Goal: Find contact information: Find specific fact

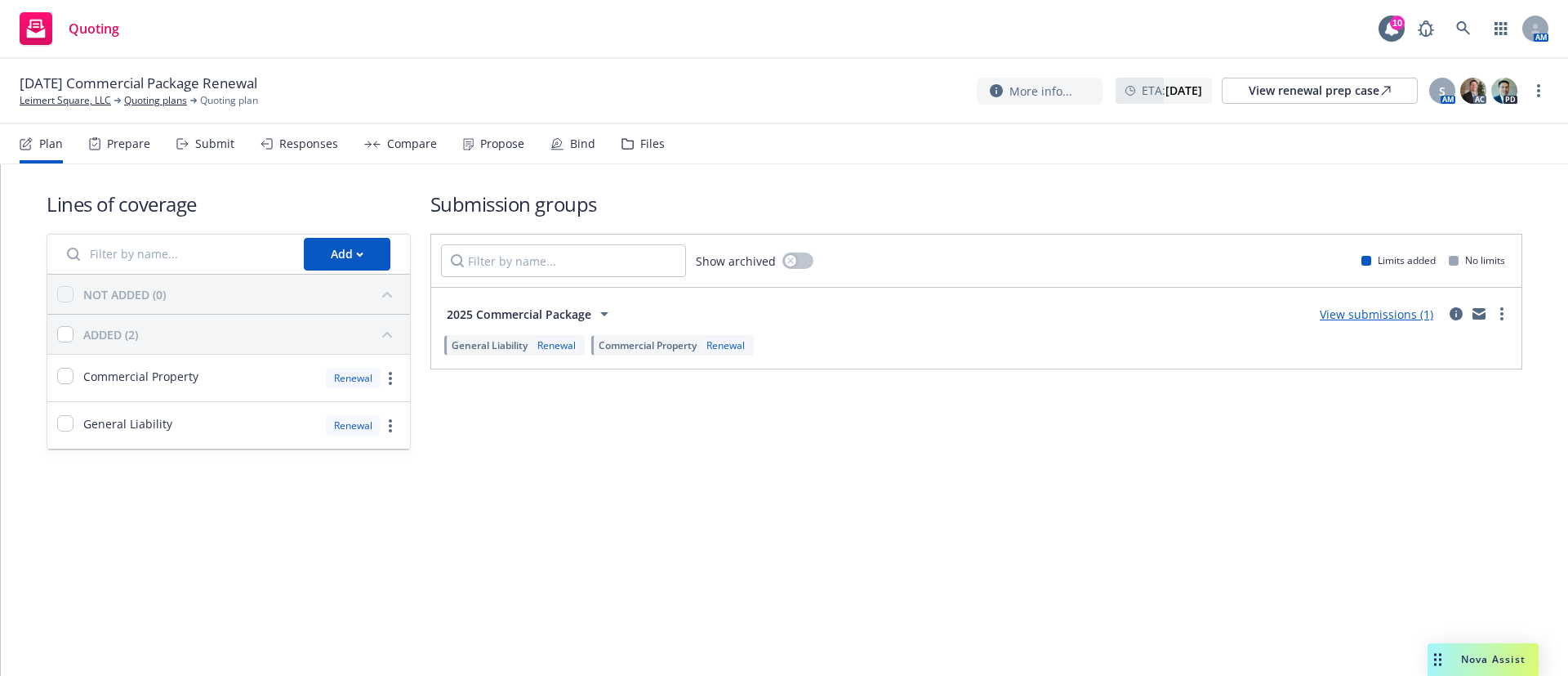
click at [483, 148] on div "Propose" at bounding box center [502, 144] width 44 height 13
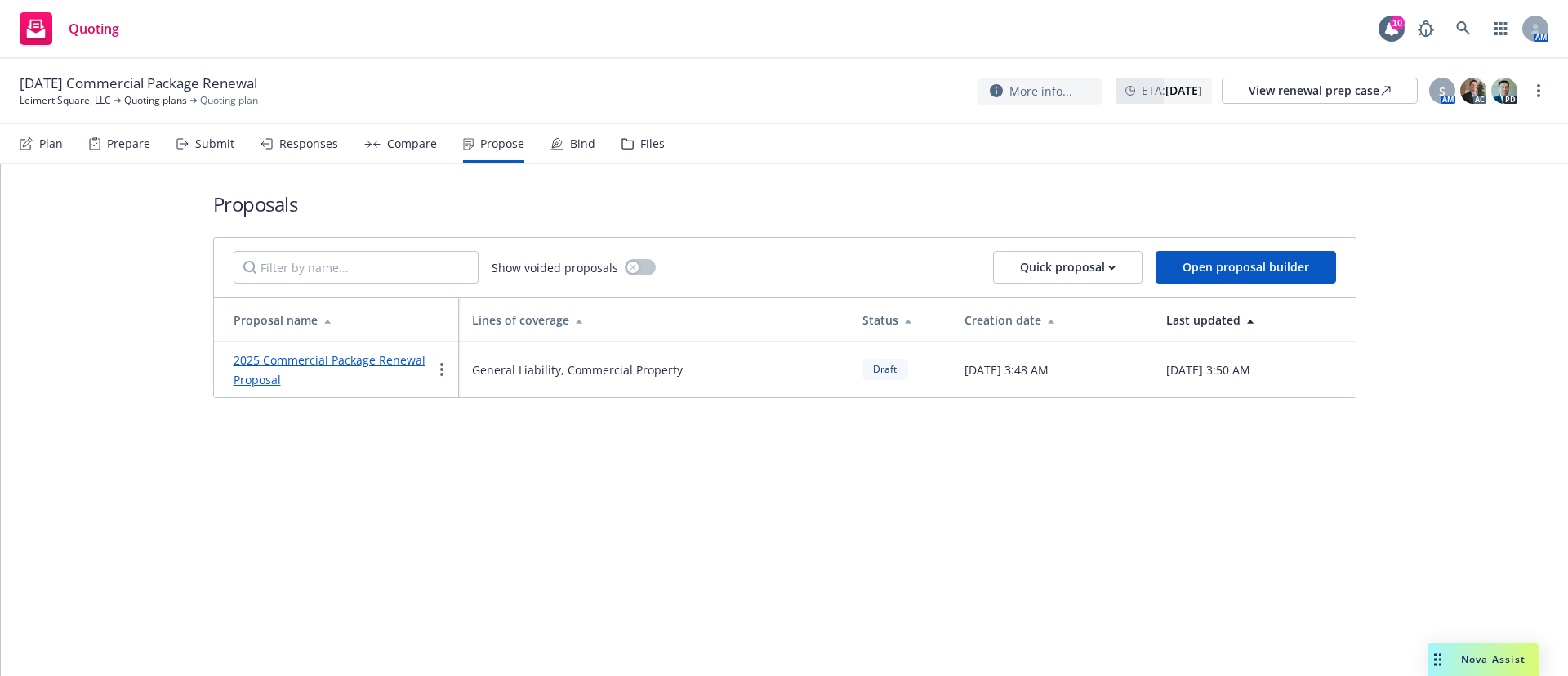
click at [381, 366] on link "2025 Commercial Package Renewal Proposal" at bounding box center [329, 370] width 192 height 35
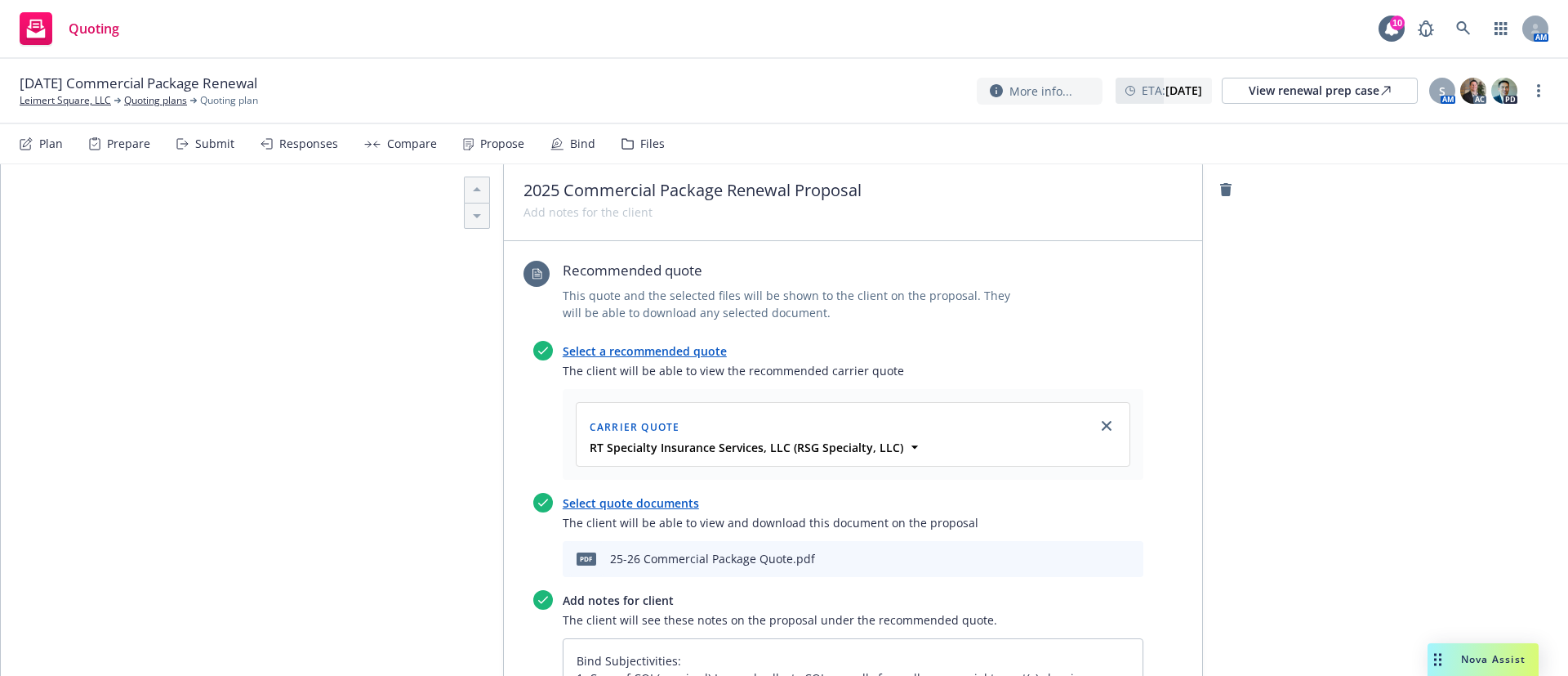
scroll to position [735, 0]
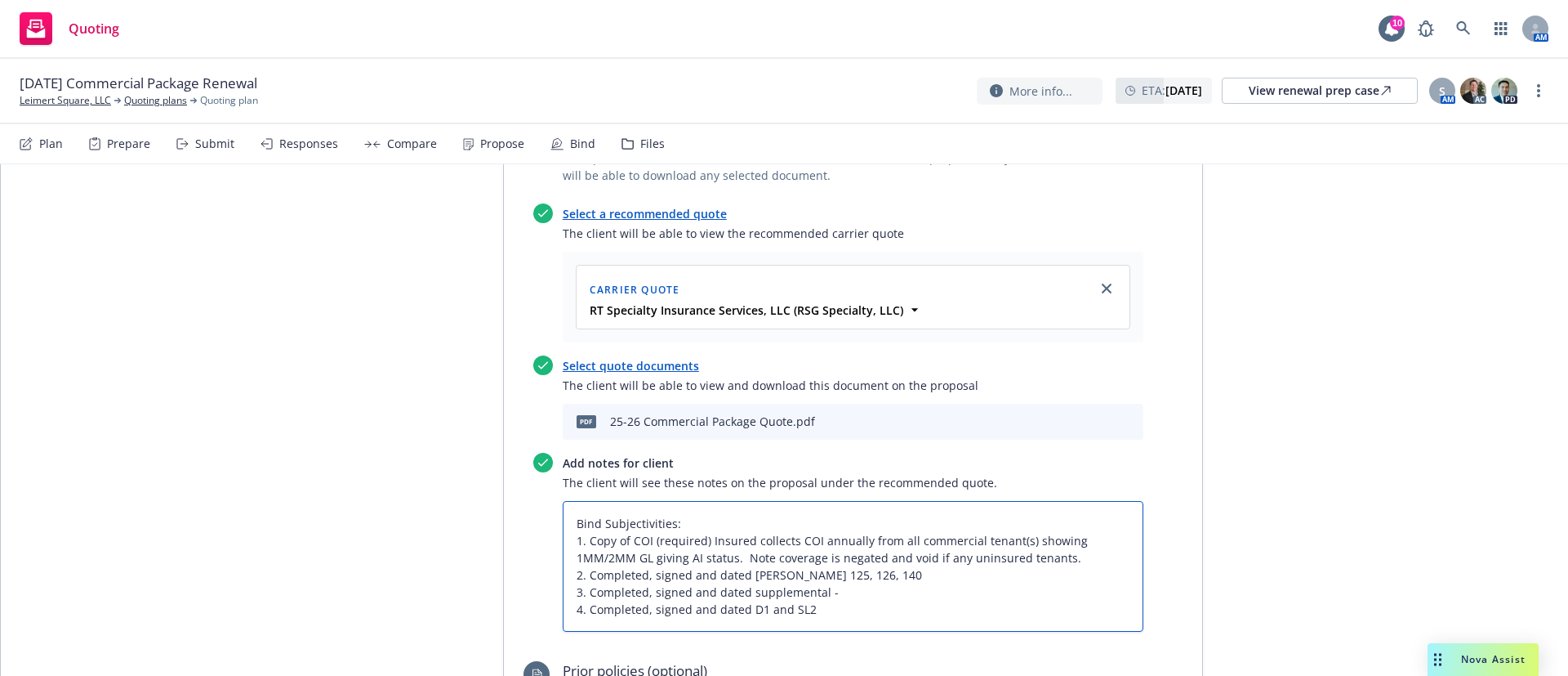
click at [873, 616] on textarea "Bind Subjectivities: 1. Copy of COI (required) Insured collects COI annually fr…" at bounding box center [853, 566] width 580 height 131
type textarea "x"
type textarea "Bind Subjectivities: 1. Copy of COI (required) Insured collects COI annually fr…"
type textarea "x"
type textarea "Bind Subjectivities: 1. Copy of COI (required) Insured collects COI annually fr…"
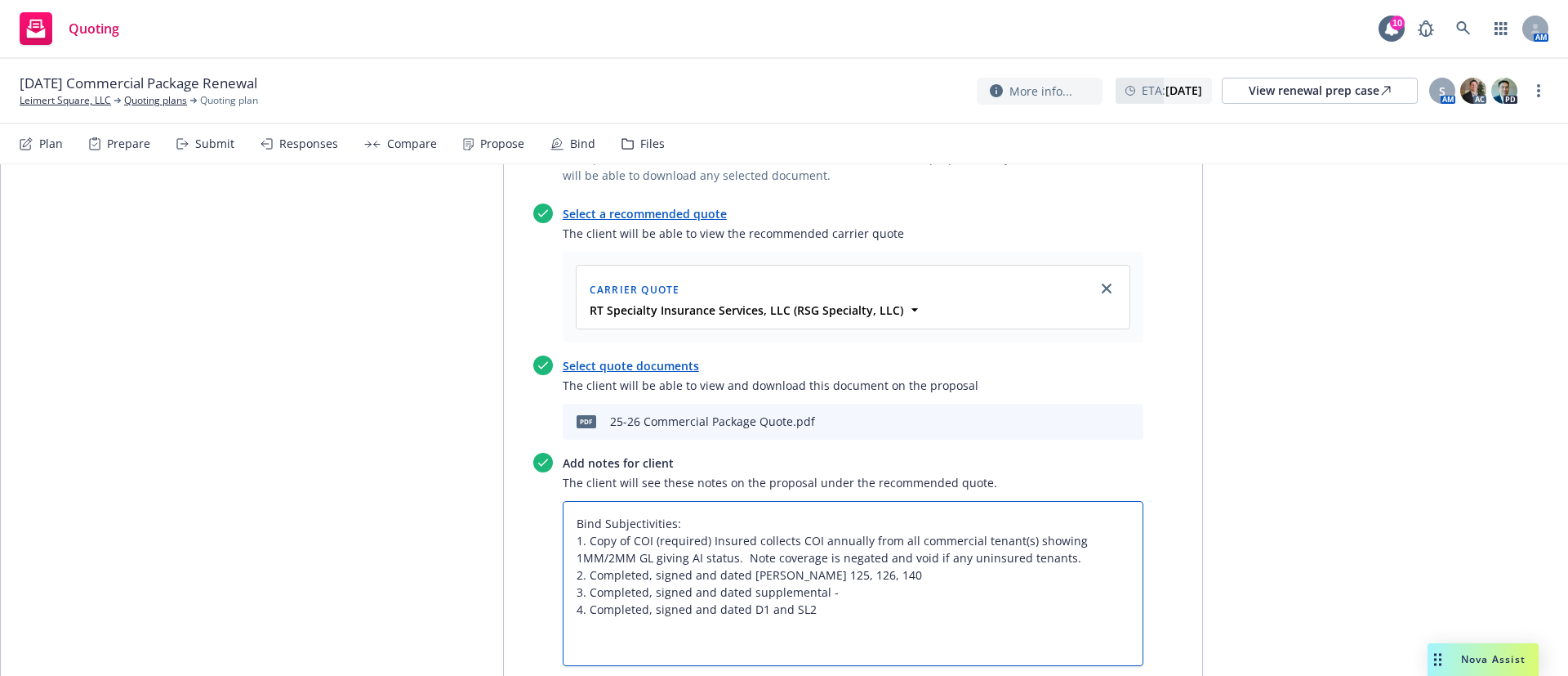
type textarea "x"
type textarea "Bind Subjectivities: 1. Copy of COI (required) Insured collects COI annually fr…"
type textarea "x"
type textarea "Bind Subjectivities: 1. Copy of COI (required) Insured collects COI annually fr…"
type textarea "x"
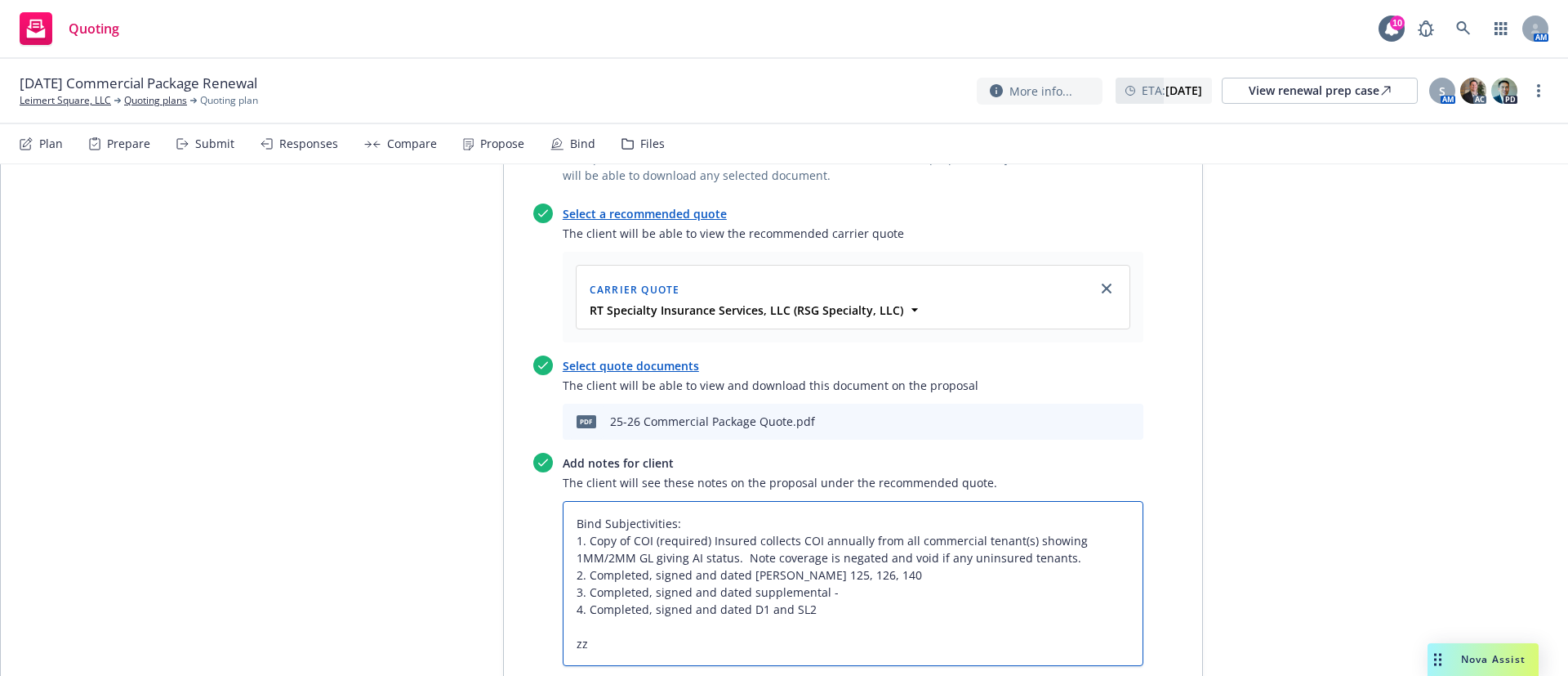
type textarea "Bind Subjectivities: 1. Copy of COI (required) Insured collects COI annually fr…"
type textarea "x"
type textarea "Bind Subjectivities: 1. Copy of COI (required) Insured collects COI annually fr…"
type textarea "x"
type textarea "Bind Subjectivities: 1. Copy of COI (required) Insured collects COI annually fr…"
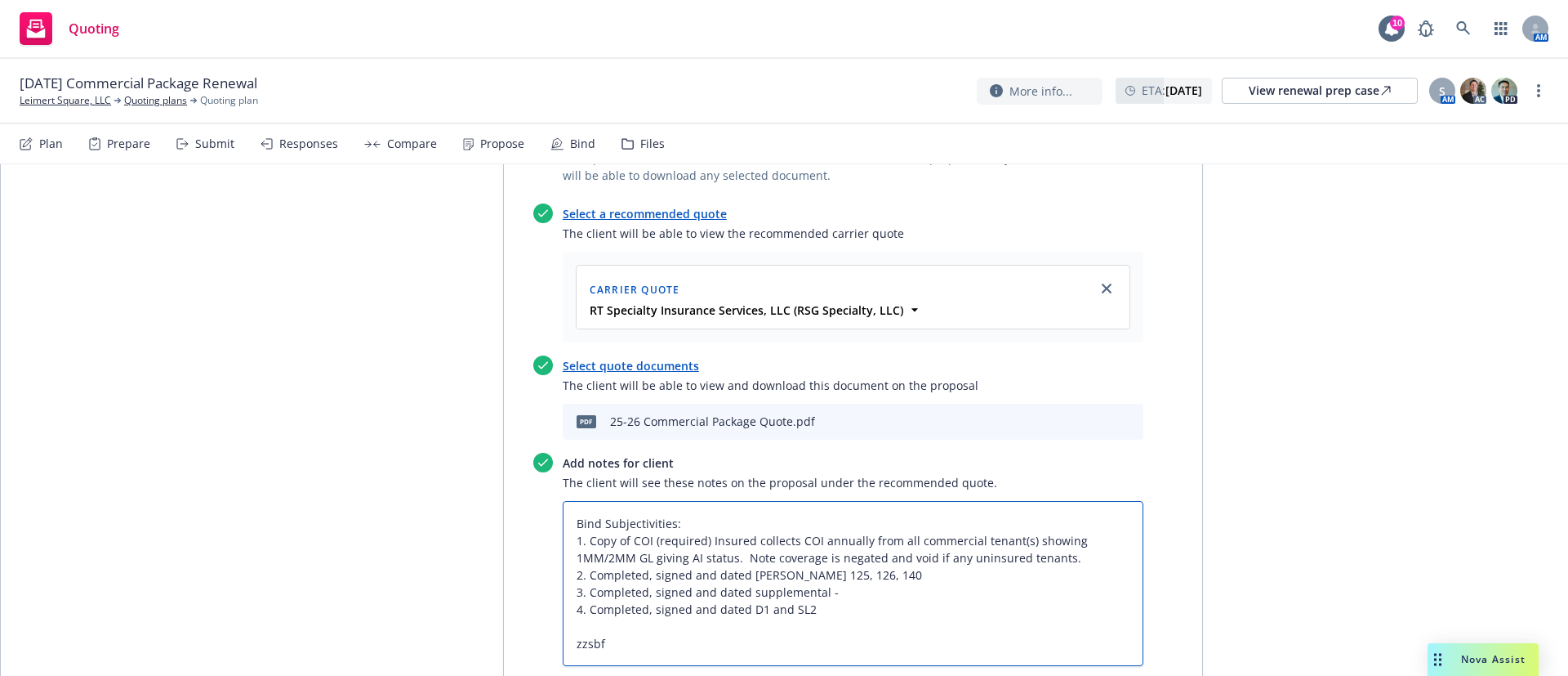
type textarea "x"
type textarea "Bind Subjectivities: 1. Copy of COI (required) Insured collects COI annually fr…"
type textarea "x"
type textarea "Bind Subjectivities: 1. Copy of COI (required) Insured collects COI annually fr…"
type textarea "x"
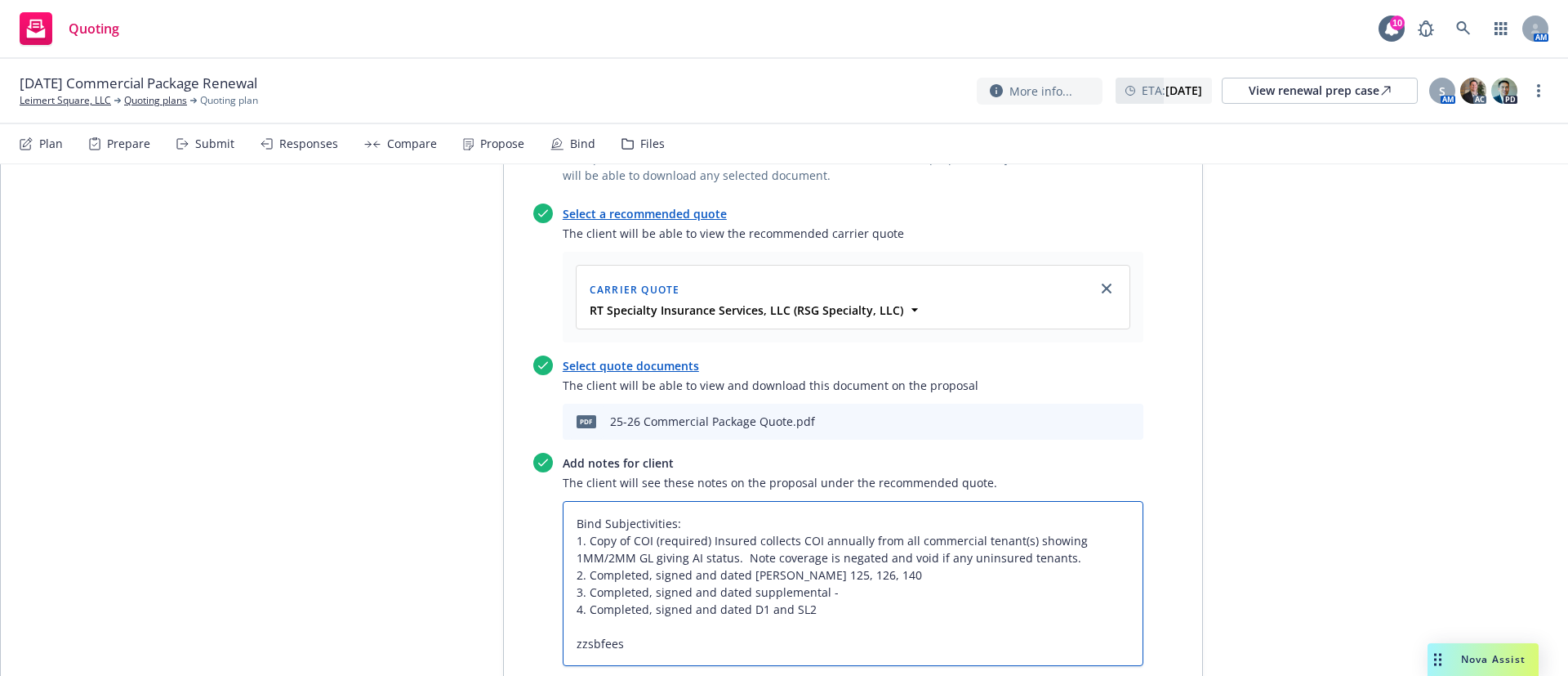
paste textarea "All taxes and fees are estimated, subject to change upon binding, and fully ear…"
type textarea "Bind Subjectivities: 1. Copy of COI (required) Insured collects COI annually fr…"
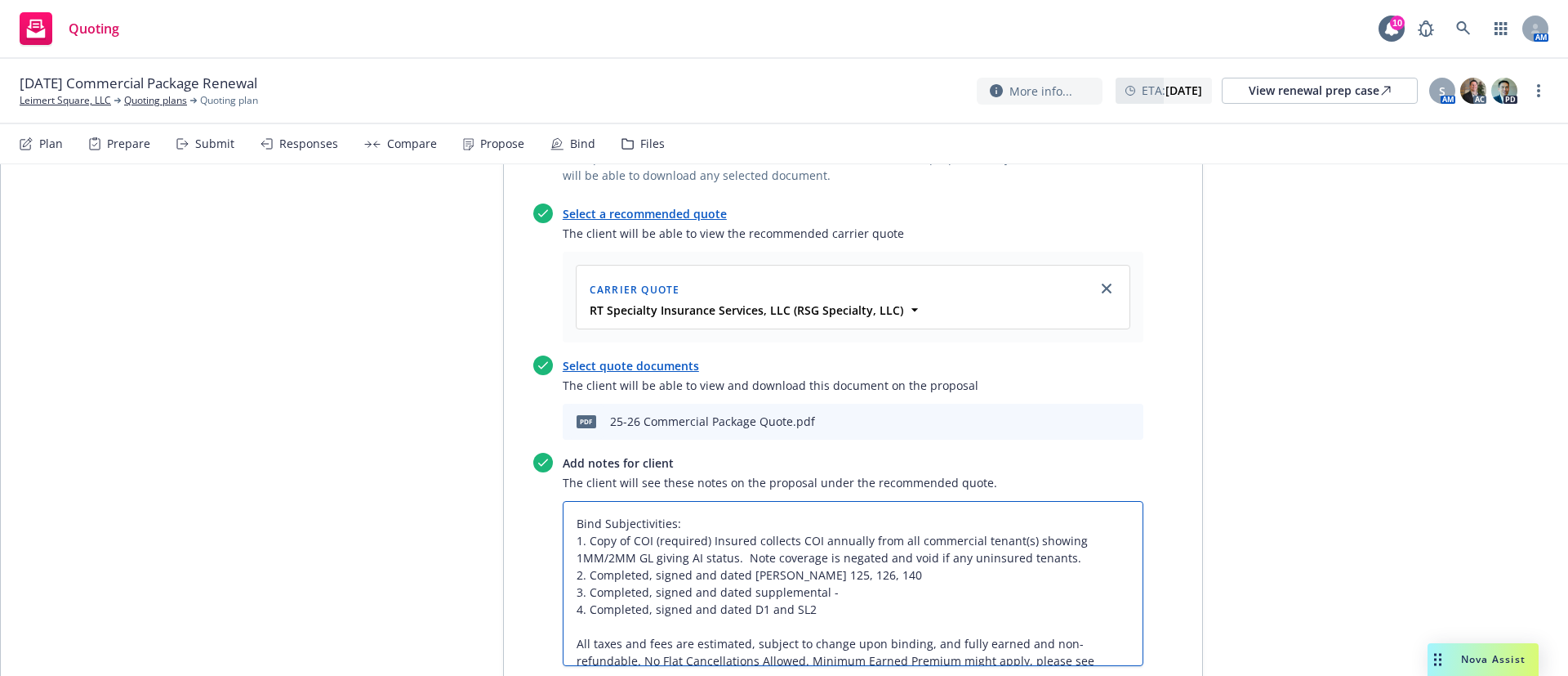
type textarea "x"
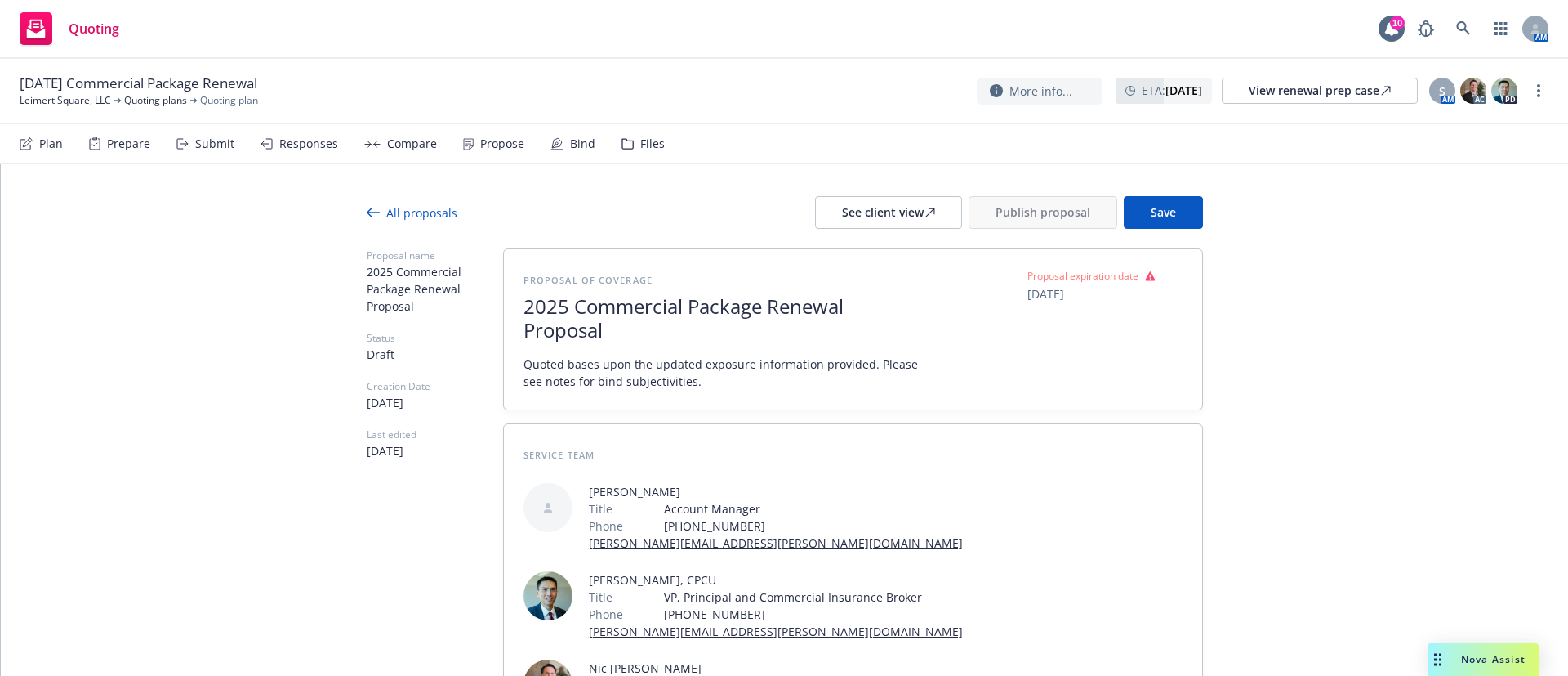
scroll to position [0, 0]
type textarea "Bind Subjectivities: 1. Copy of COI (required) Insured collects COI annually fr…"
click at [1162, 221] on button "Save" at bounding box center [1163, 213] width 79 height 33
click at [893, 220] on div "See client view" at bounding box center [888, 213] width 93 height 31
drag, startPoint x: 214, startPoint y: 85, endPoint x: 85, endPoint y: 90, distance: 129.1
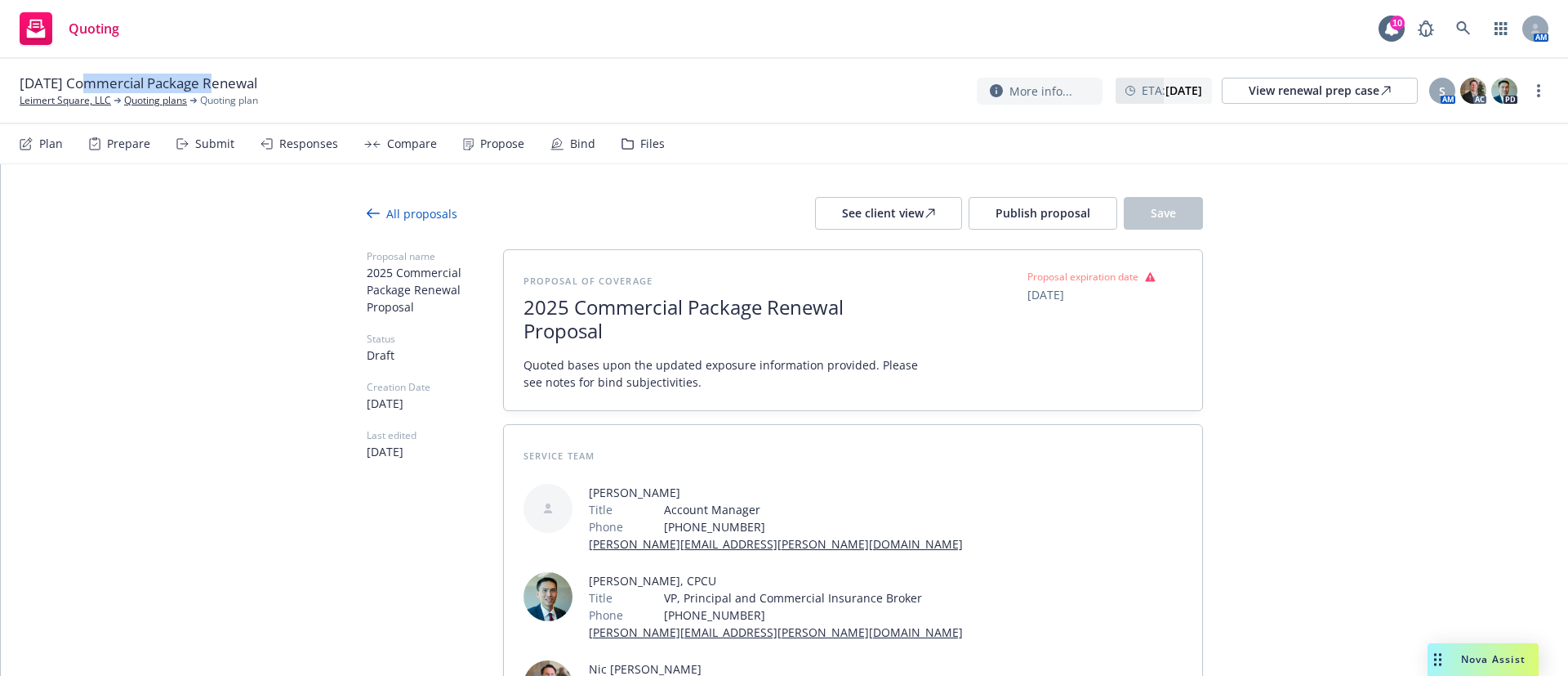
click at [85, 90] on span "10/27/25 Commercial Package Renewal" at bounding box center [138, 83] width 237 height 19
copy span "Commercial Package"
type textarea "x"
click at [1051, 300] on span "10/27/2025" at bounding box center [1045, 294] width 37 height 18
select select "October"
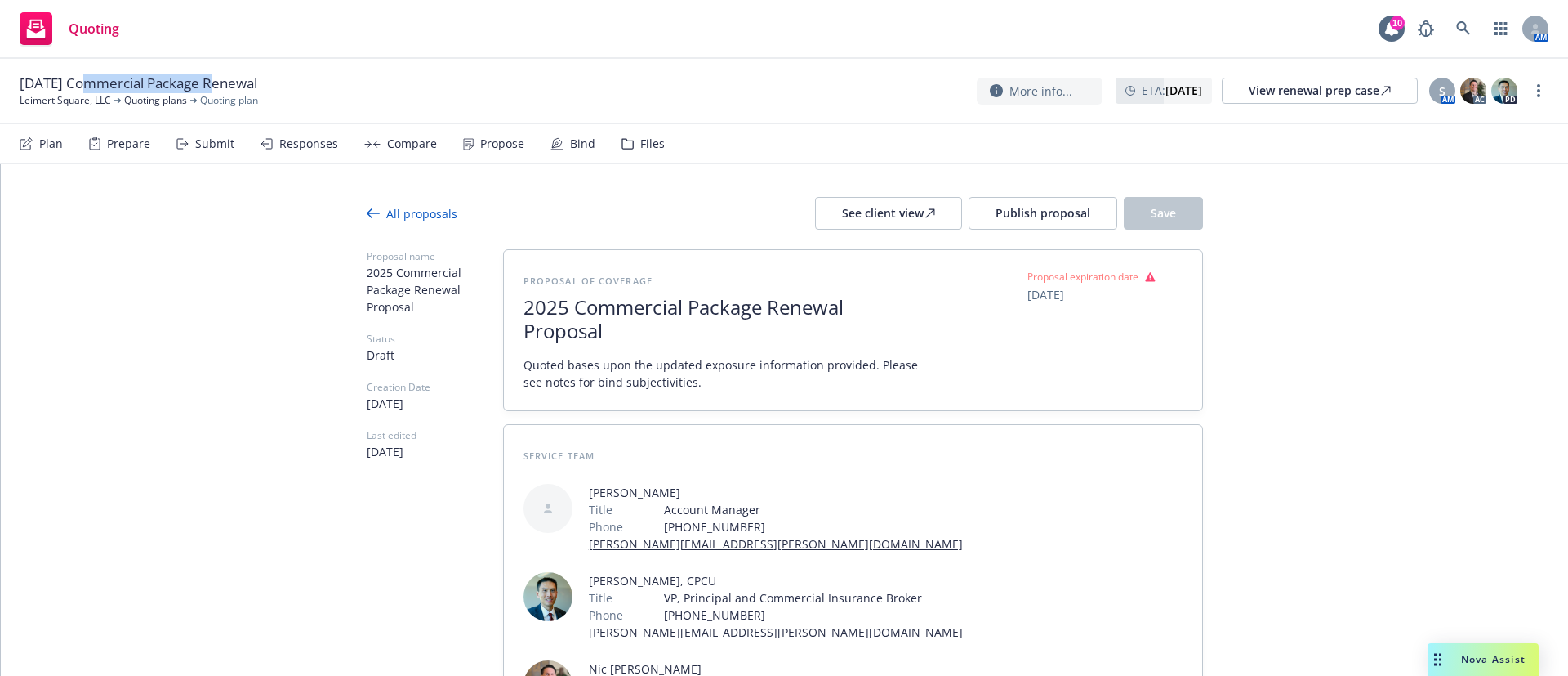
select select "2025"
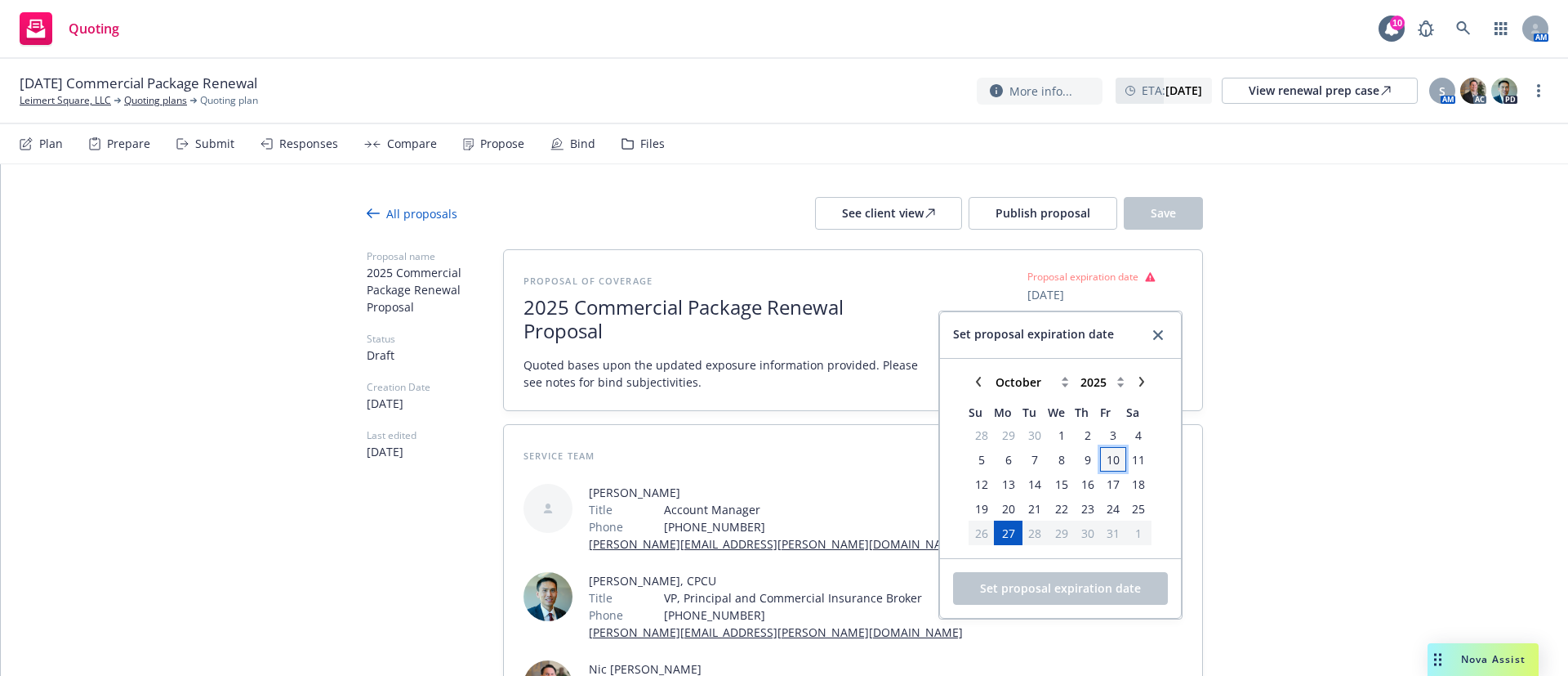
click at [1106, 461] on span "10" at bounding box center [1113, 459] width 13 height 18
click at [1106, 598] on button "Set proposal expiration date" at bounding box center [1060, 588] width 215 height 33
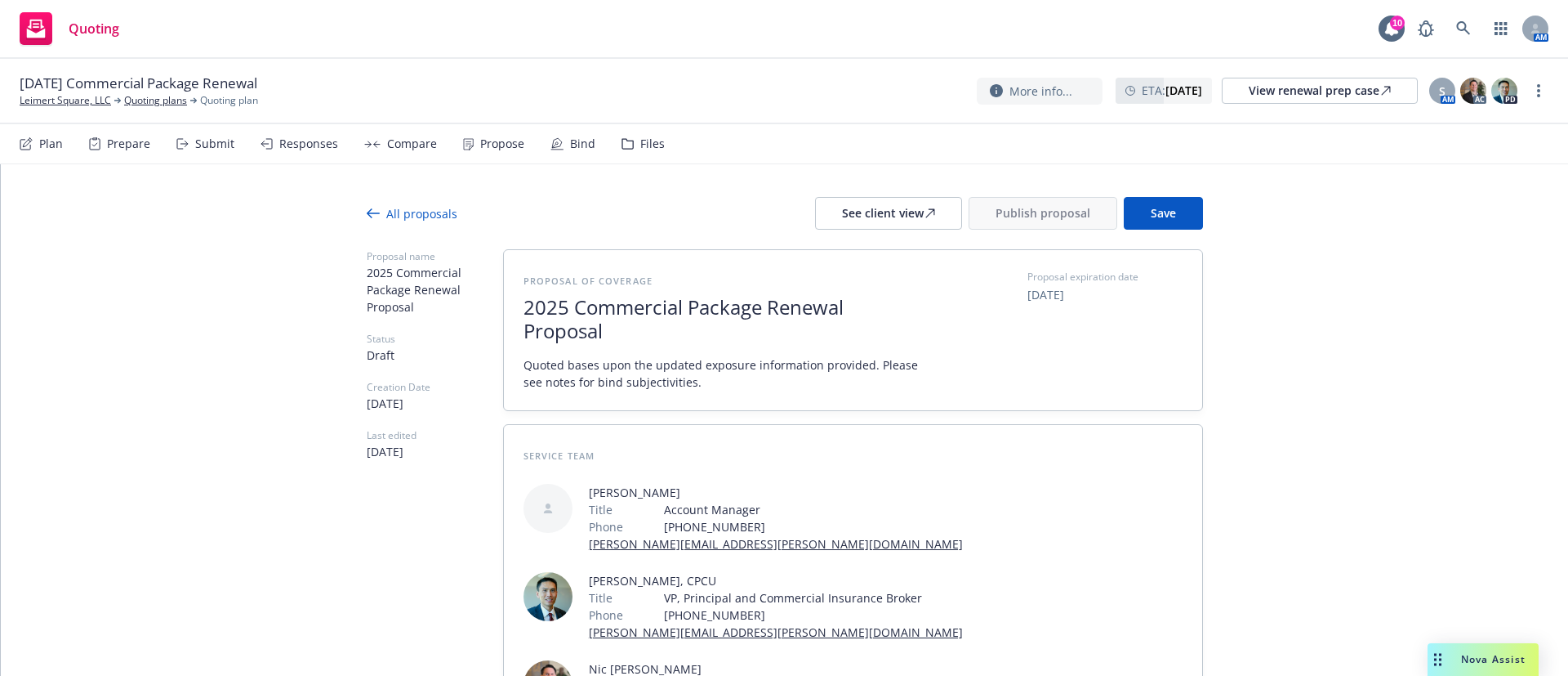
click at [1169, 203] on button "Save" at bounding box center [1163, 213] width 79 height 33
click at [1015, 217] on span "Publish proposal" at bounding box center [1042, 213] width 94 height 16
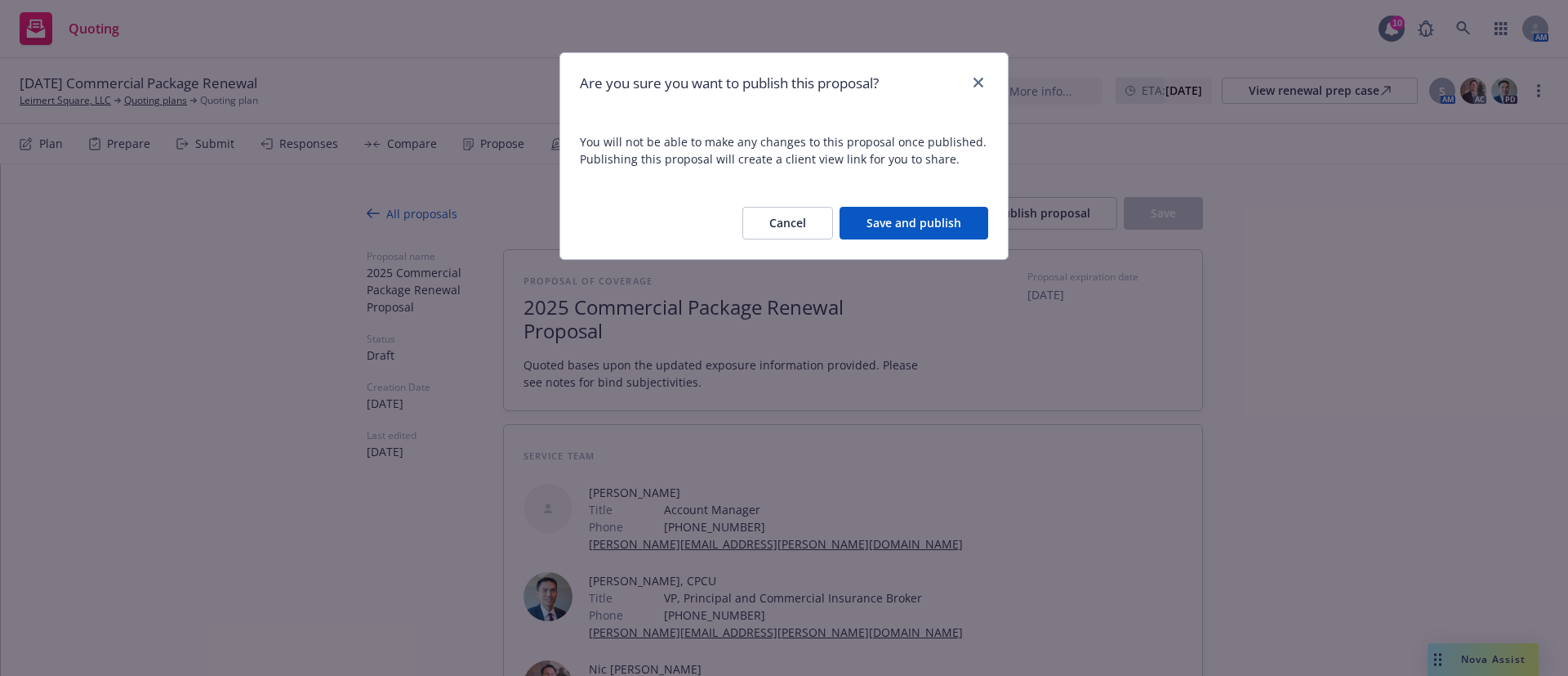
click at [949, 223] on button "Save and publish" at bounding box center [914, 223] width 149 height 33
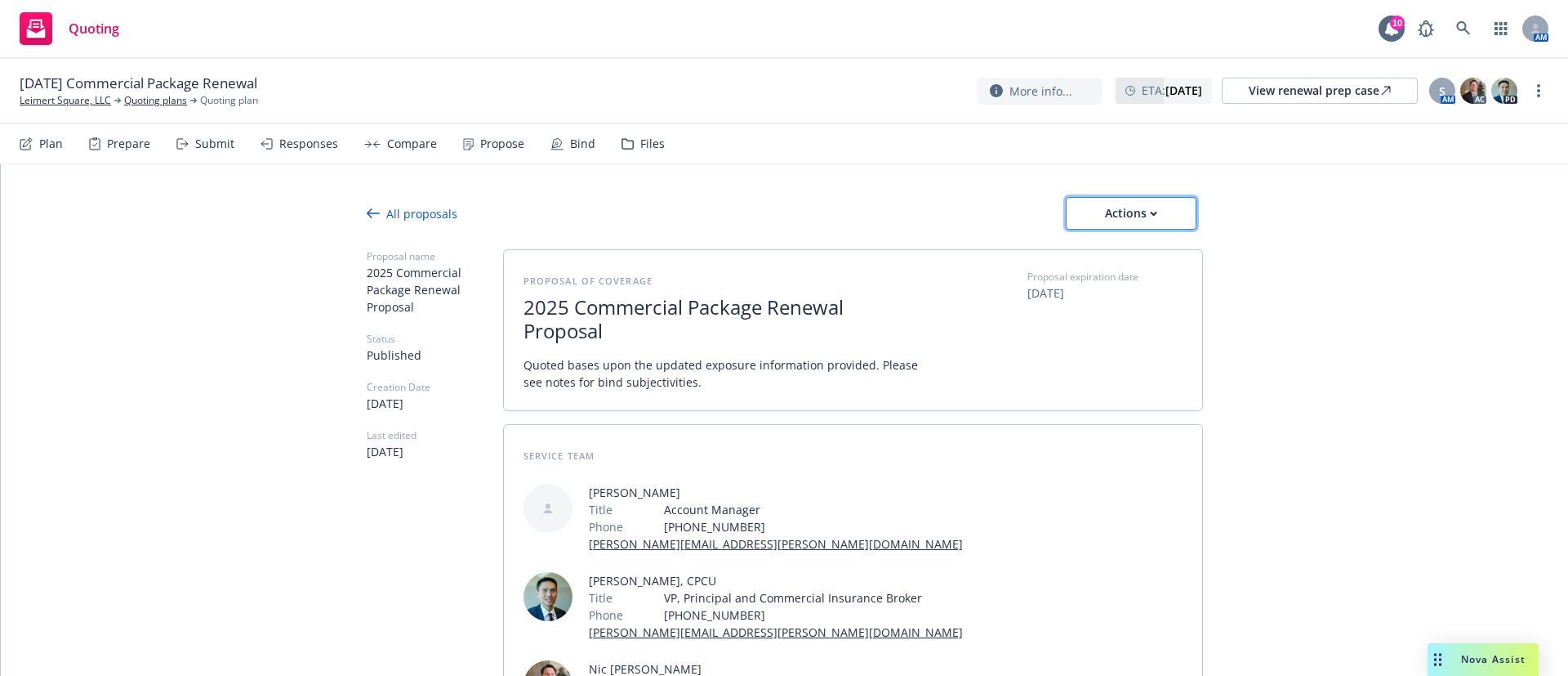
click at [1150, 212] on div "Actions" at bounding box center [1131, 213] width 77 height 31
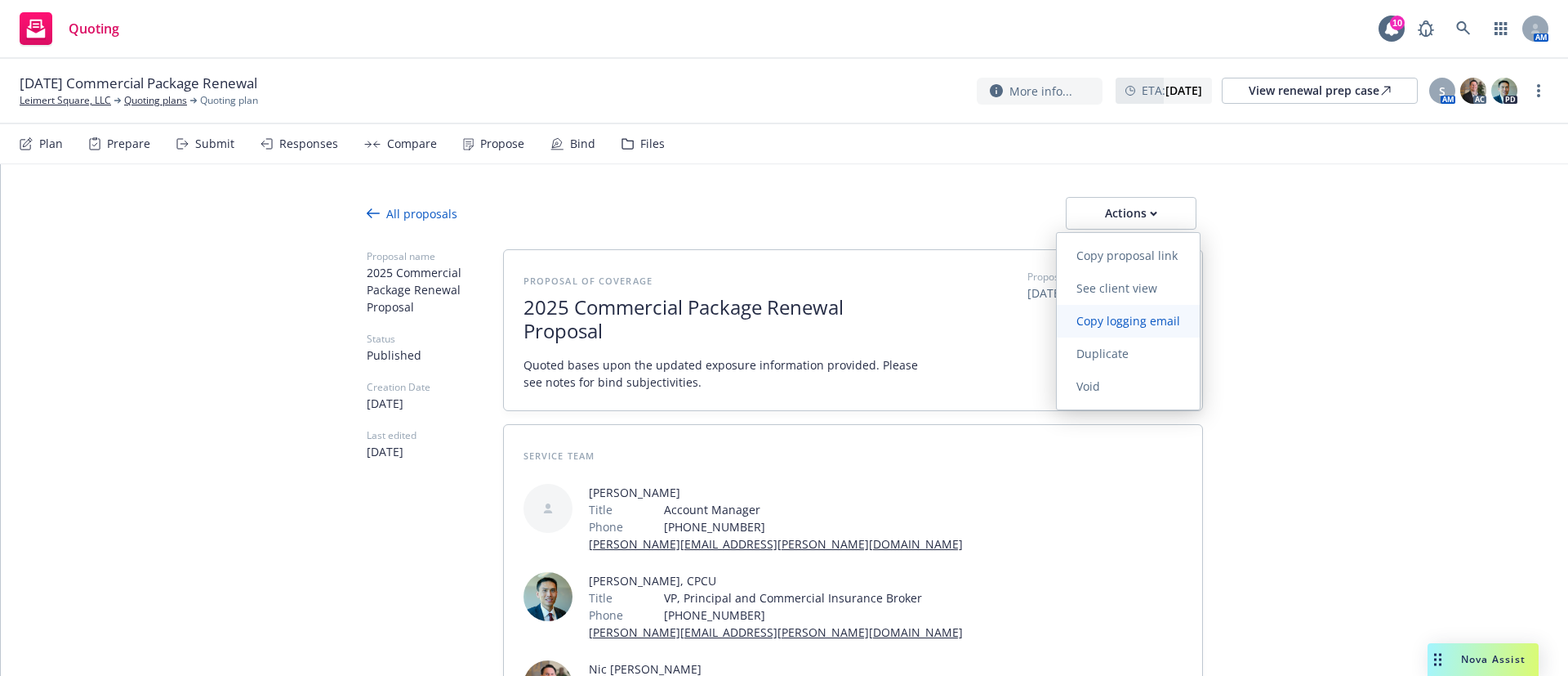
click at [1150, 326] on span "Copy logging email" at bounding box center [1128, 320] width 143 height 16
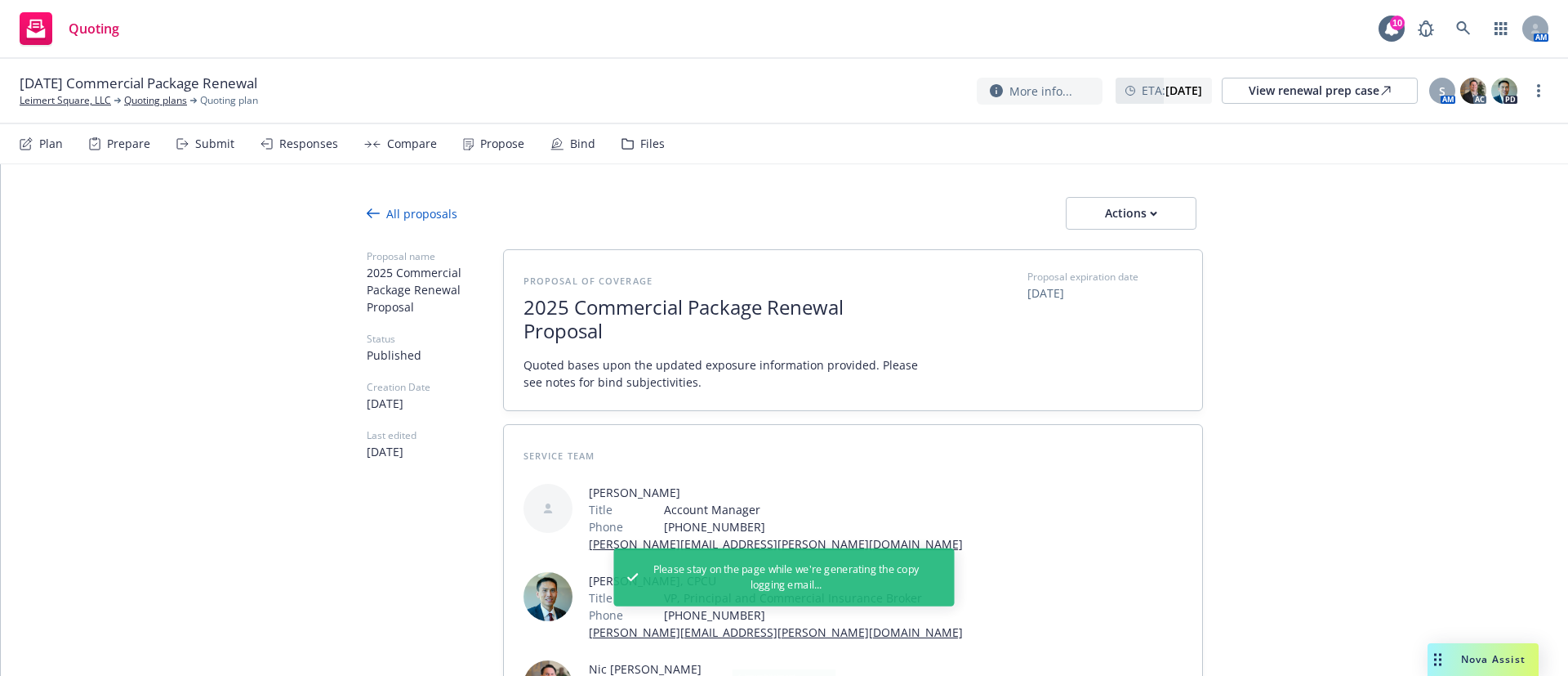
type textarea "x"
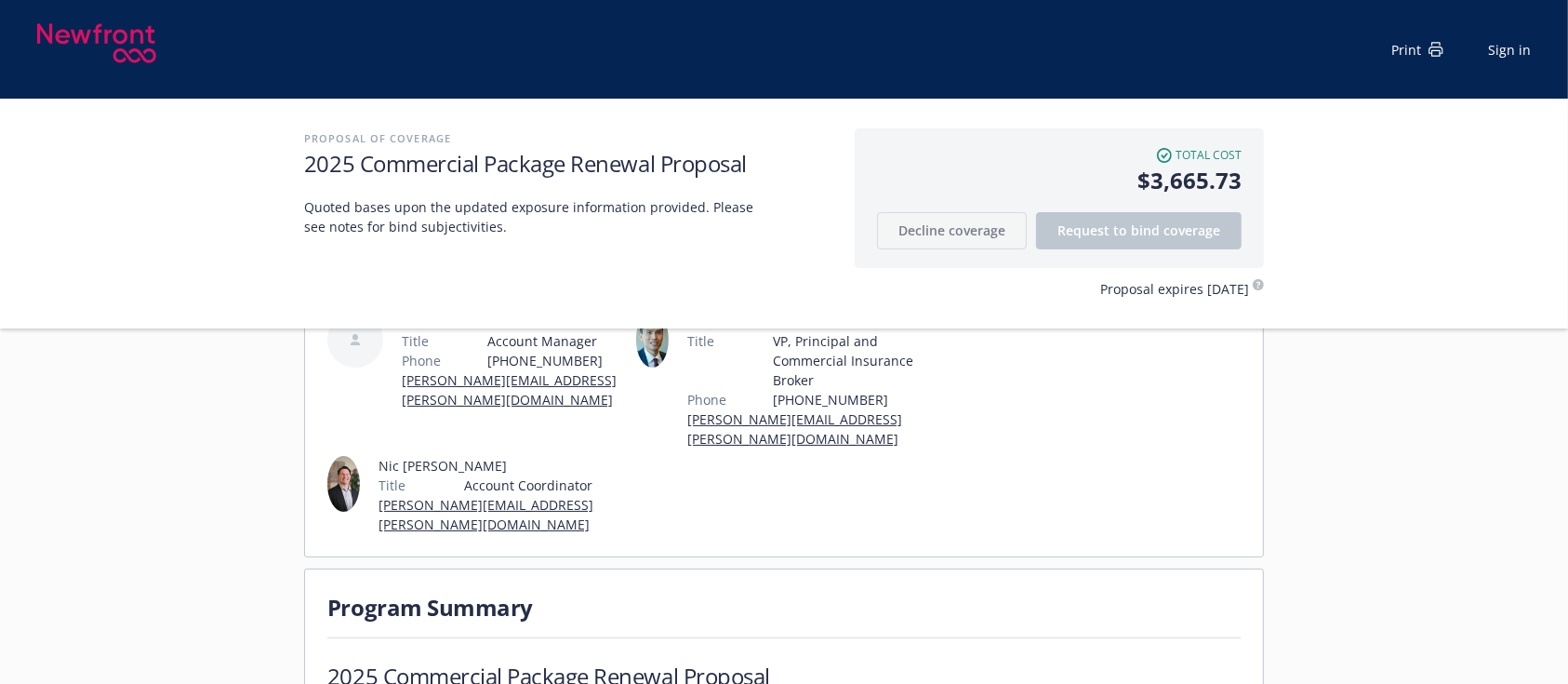
scroll to position [372, 0]
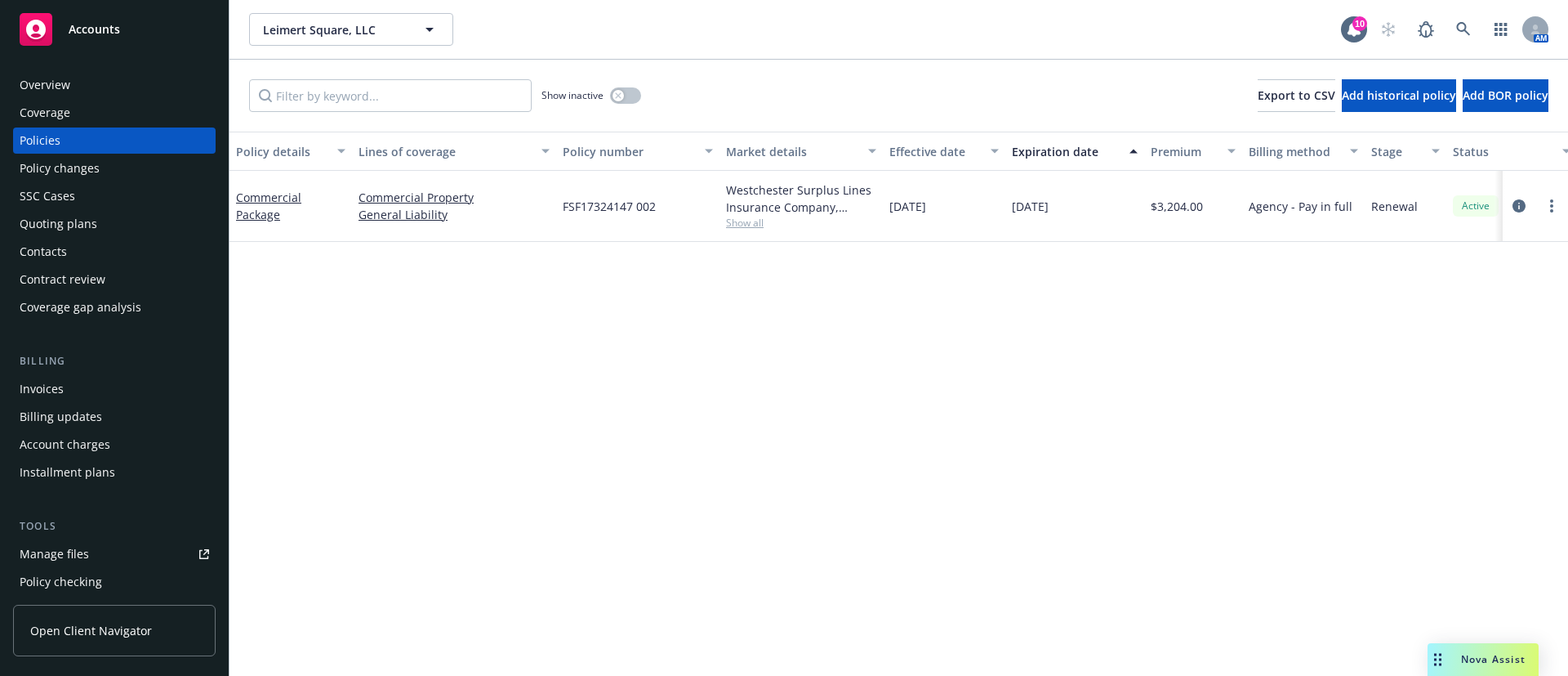
click at [52, 252] on div "Contacts" at bounding box center [43, 251] width 48 height 26
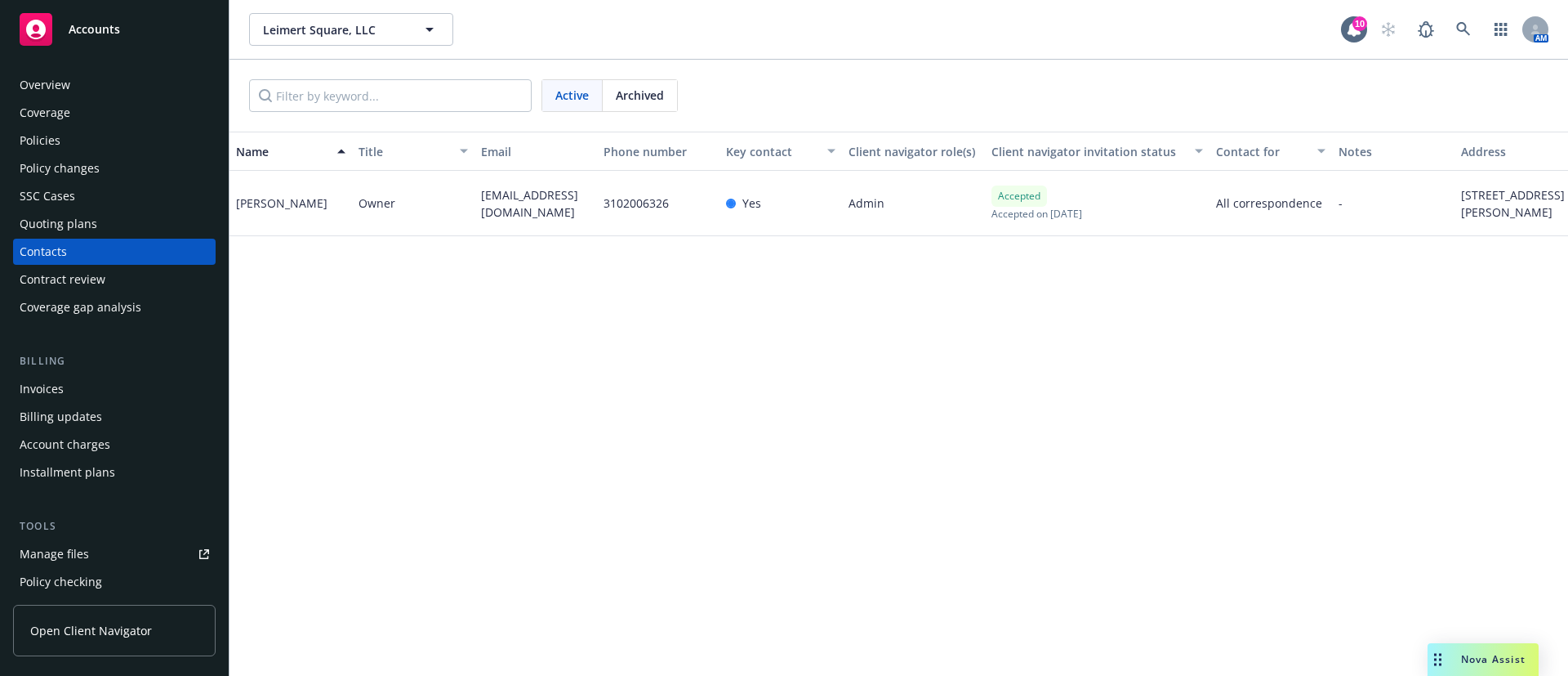
click at [547, 202] on span "solesh@yahoo.com" at bounding box center [535, 203] width 110 height 34
copy span "solesh@yahoo.com"
click at [251, 204] on div "Sol Shoumer" at bounding box center [281, 202] width 91 height 18
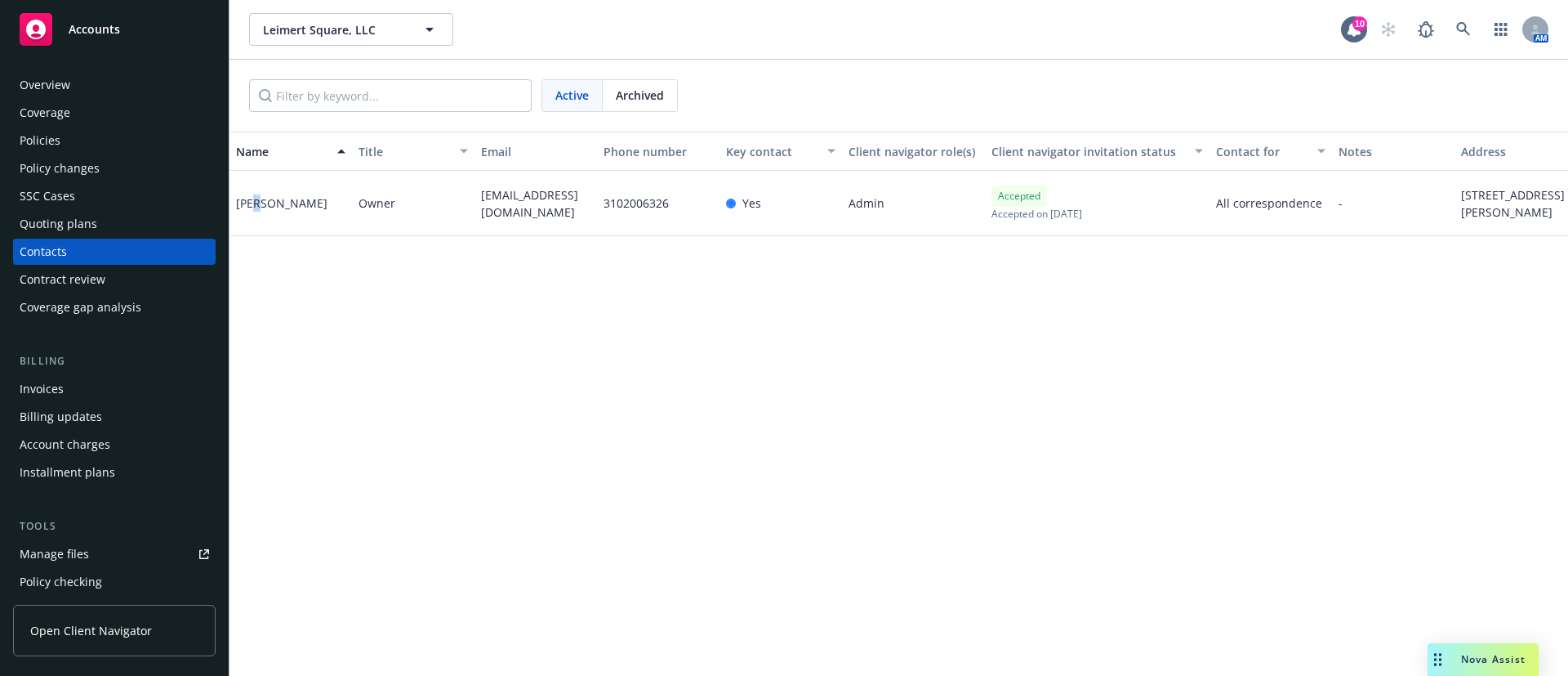
click at [251, 204] on div "Sol Shoumer" at bounding box center [281, 202] width 91 height 18
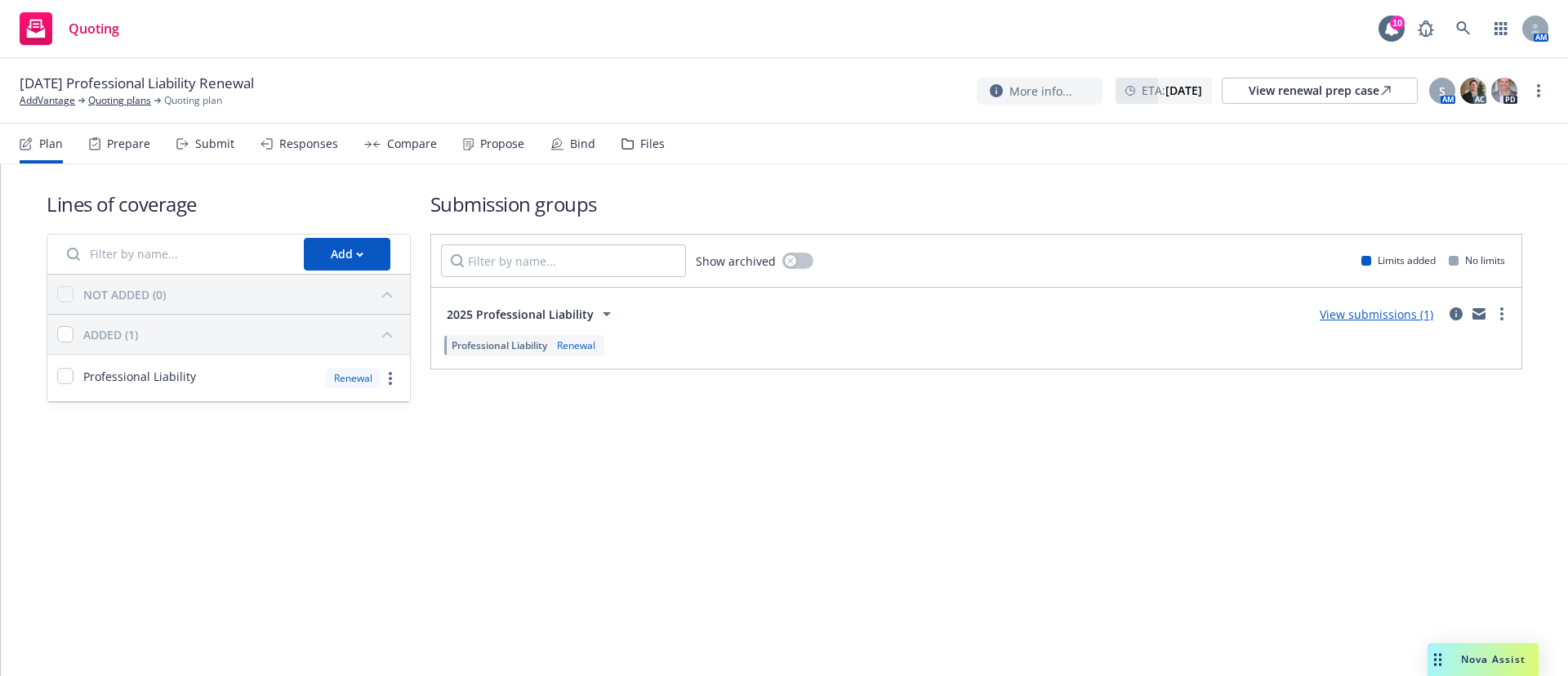
click at [490, 150] on div "Propose" at bounding box center [502, 144] width 44 height 13
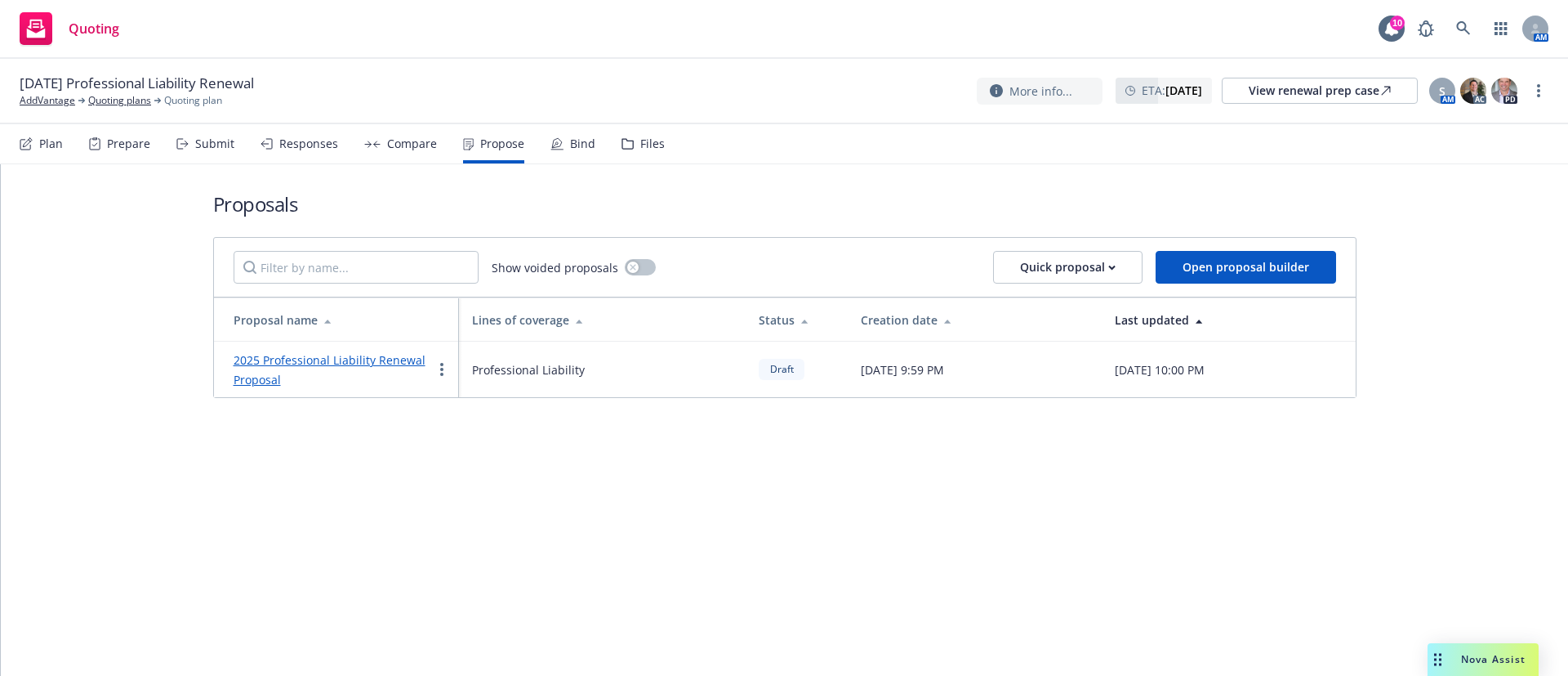
click at [392, 358] on link "2025 Professional Liability Renewal Proposal" at bounding box center [329, 370] width 192 height 35
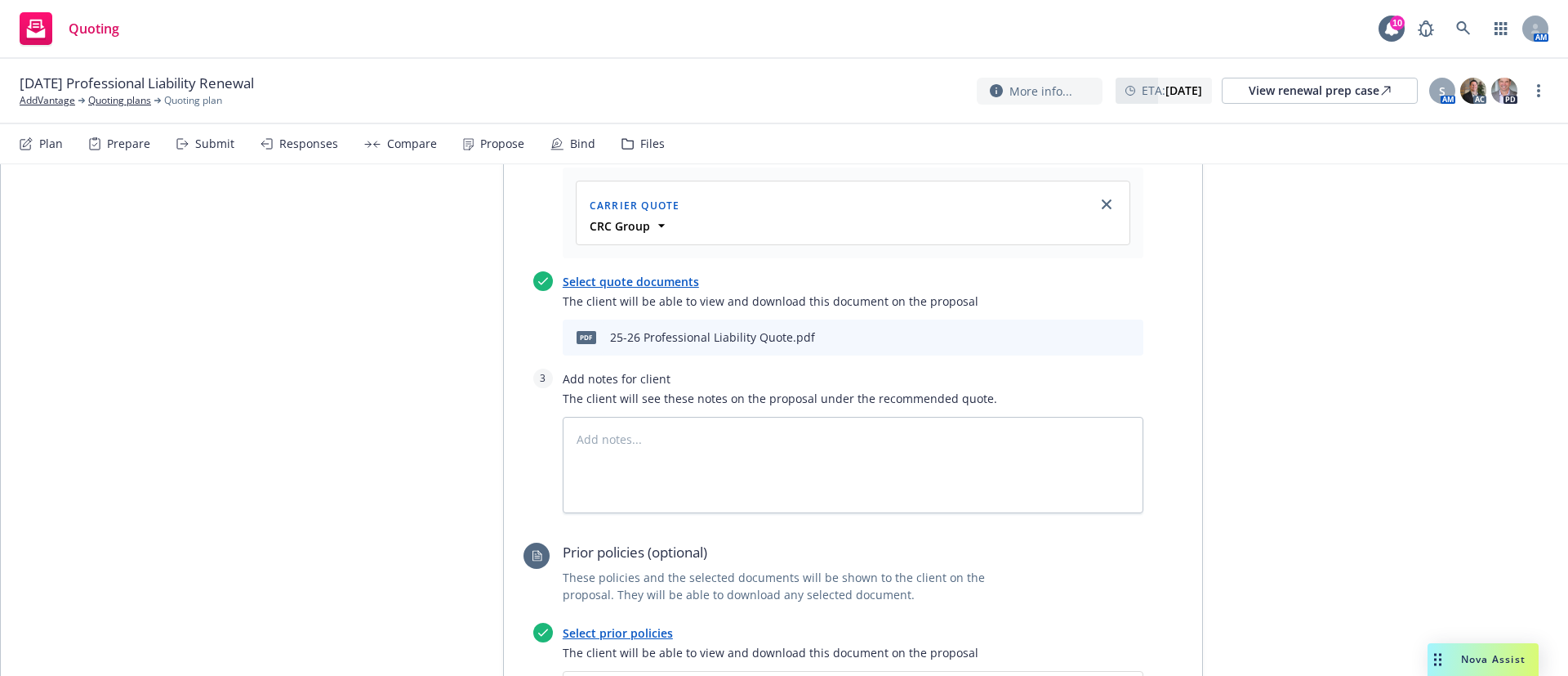
scroll to position [981, 0]
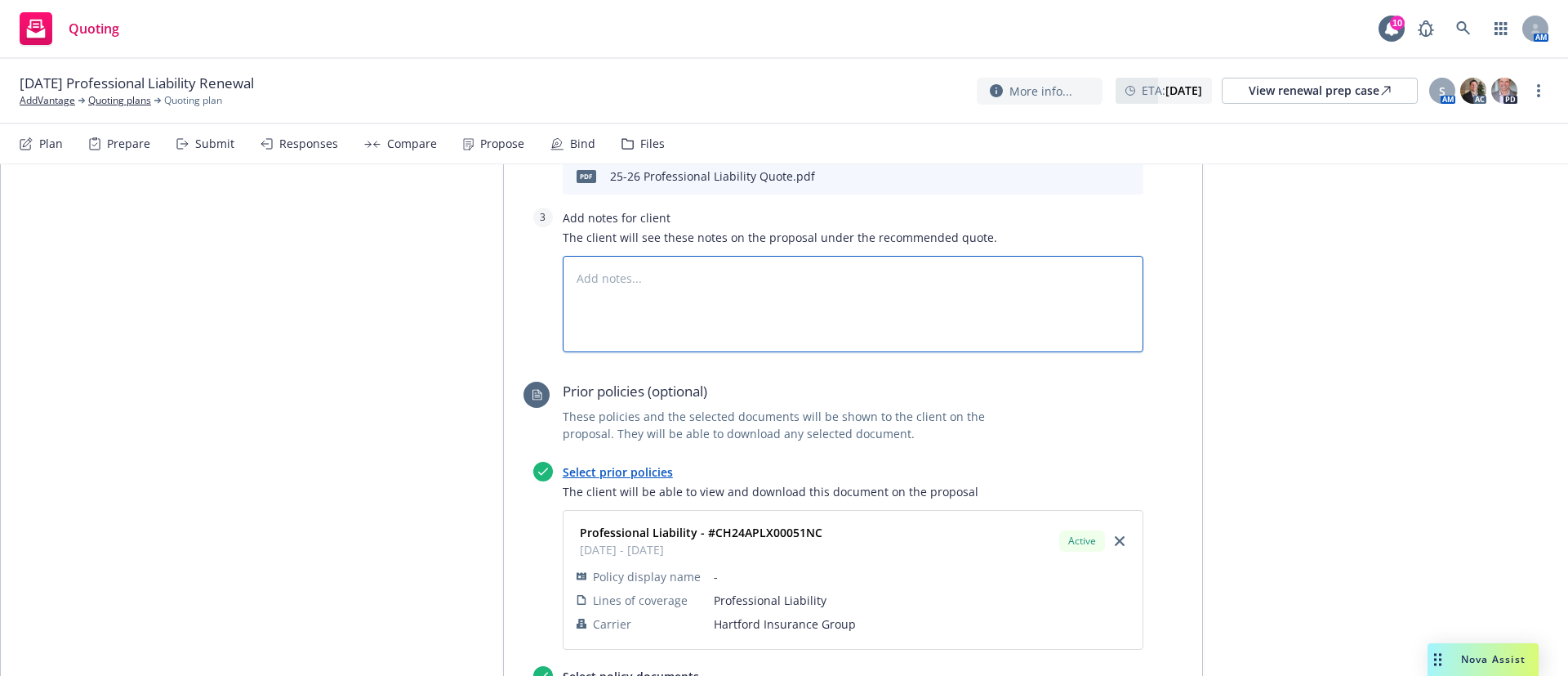
click at [629, 256] on textarea at bounding box center [853, 304] width 580 height 96
type textarea "x"
type textarea "z"
type textarea "x"
type textarea "zz"
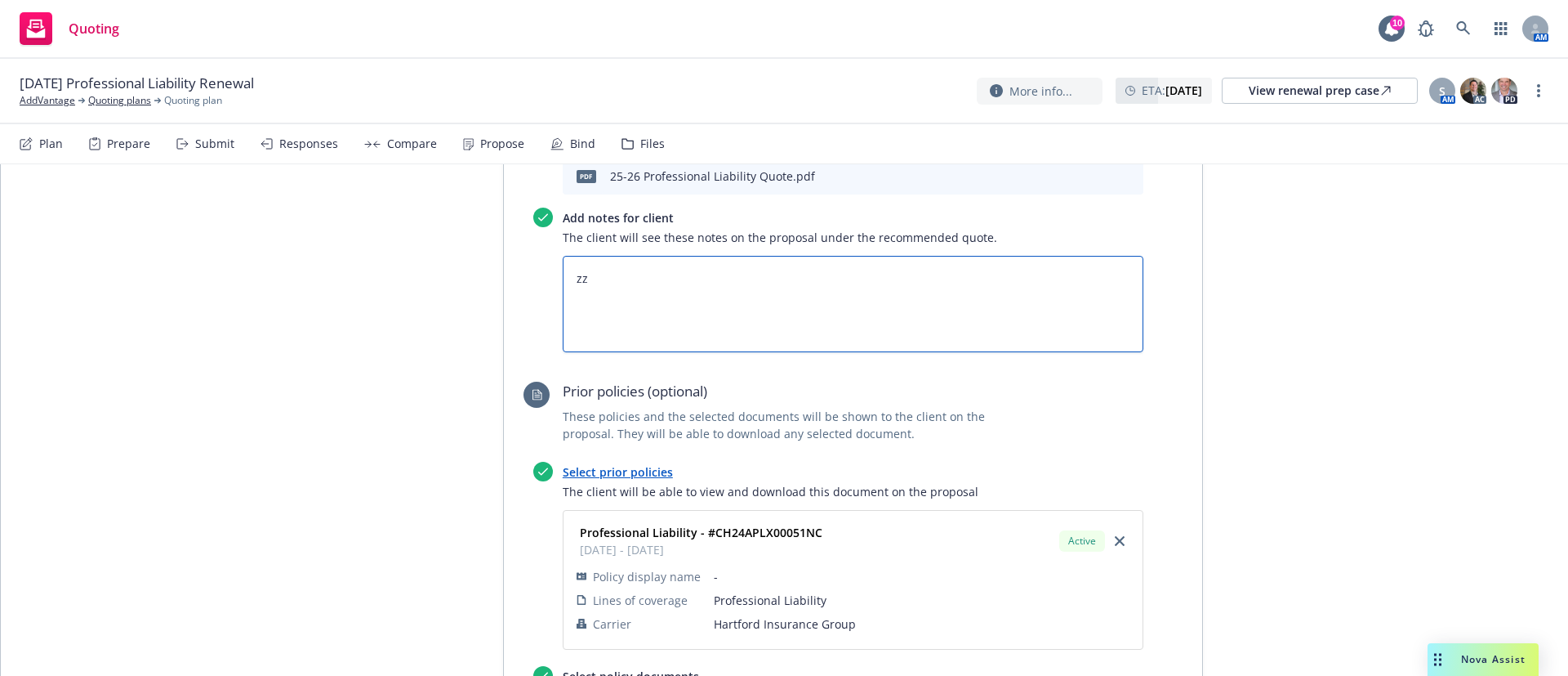
type textarea "x"
type textarea "zzs"
type textarea "x"
type textarea "zzsb"
type textarea "x"
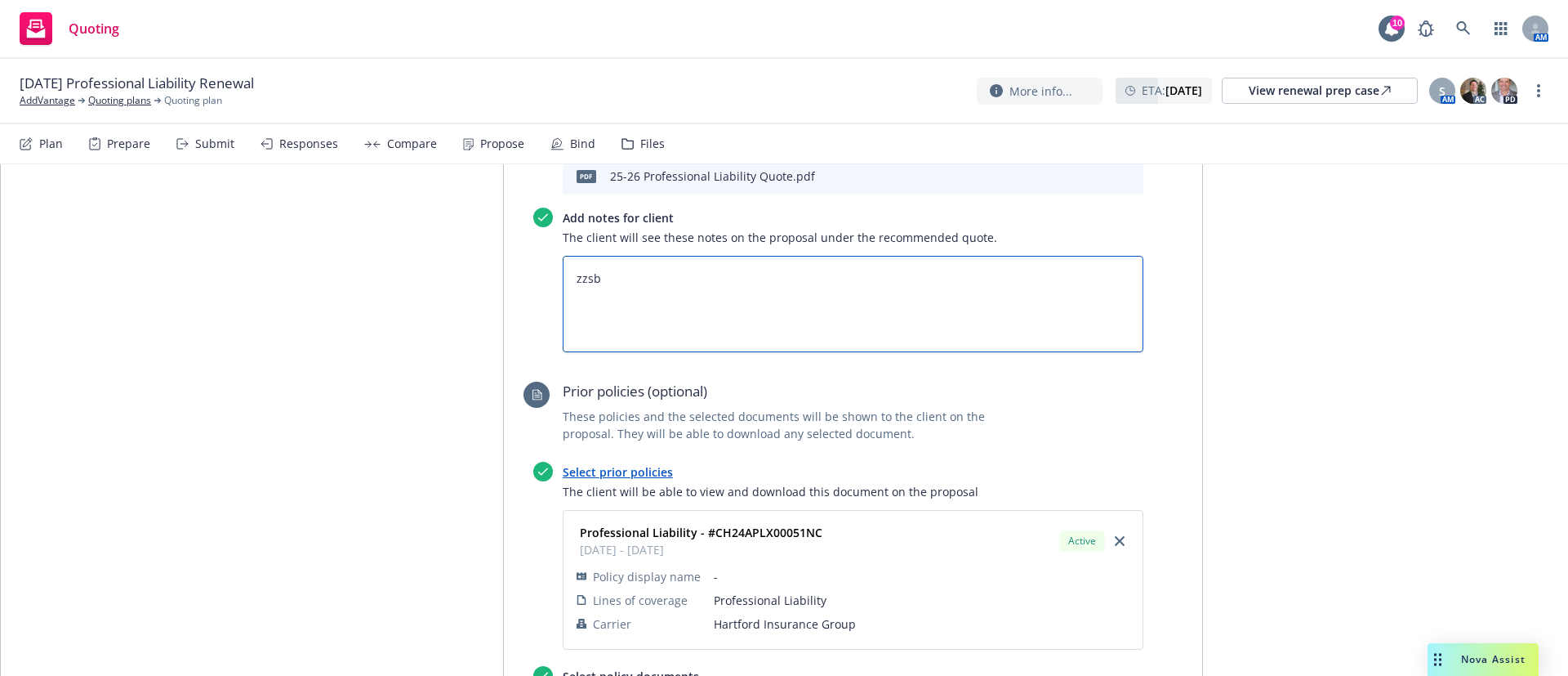
type textarea "zzsbf"
type textarea "x"
type textarea "zzsbfe"
type textarea "x"
type textarea "zzsbfee"
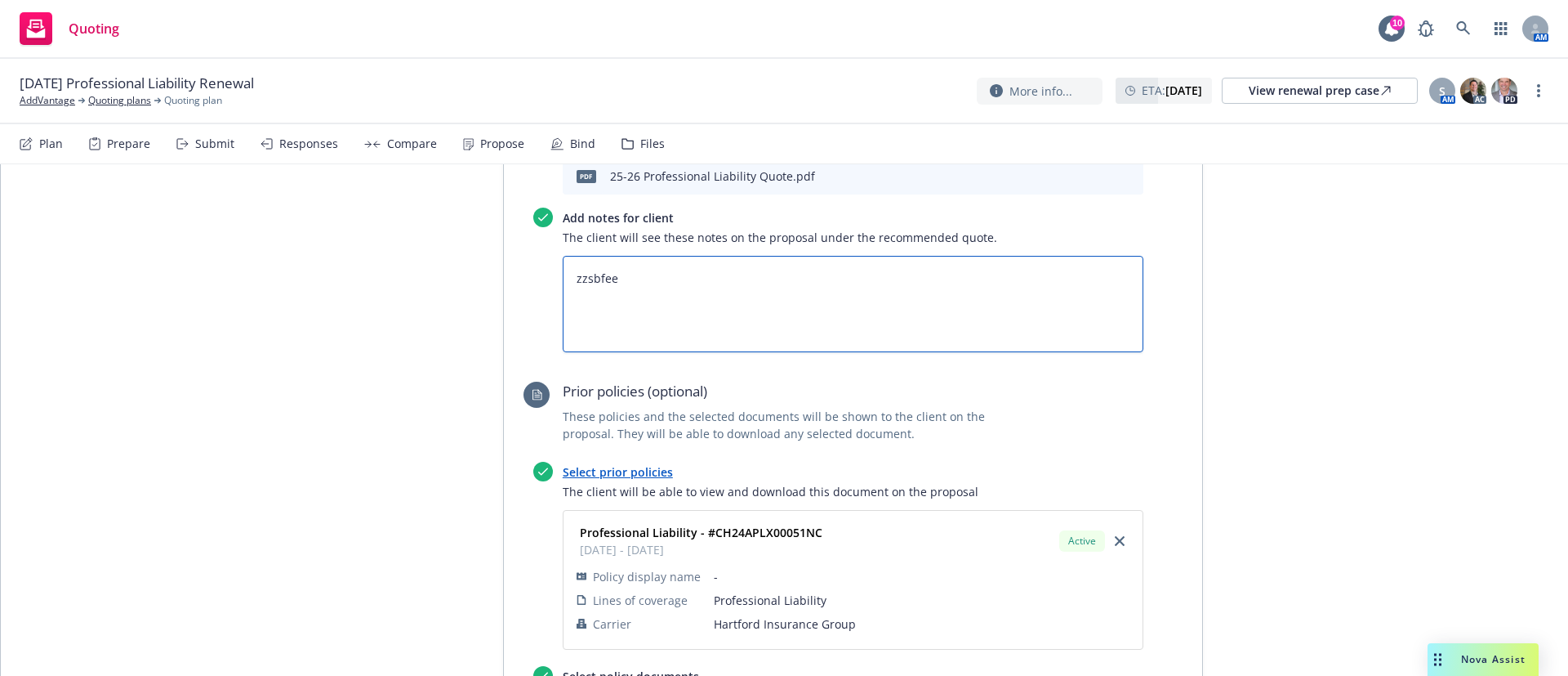
type textarea "x"
type textarea "zzsbfees"
paste textarea "All taxes and fees are estimated, subject to change upon binding, and fully ear…"
type textarea "x"
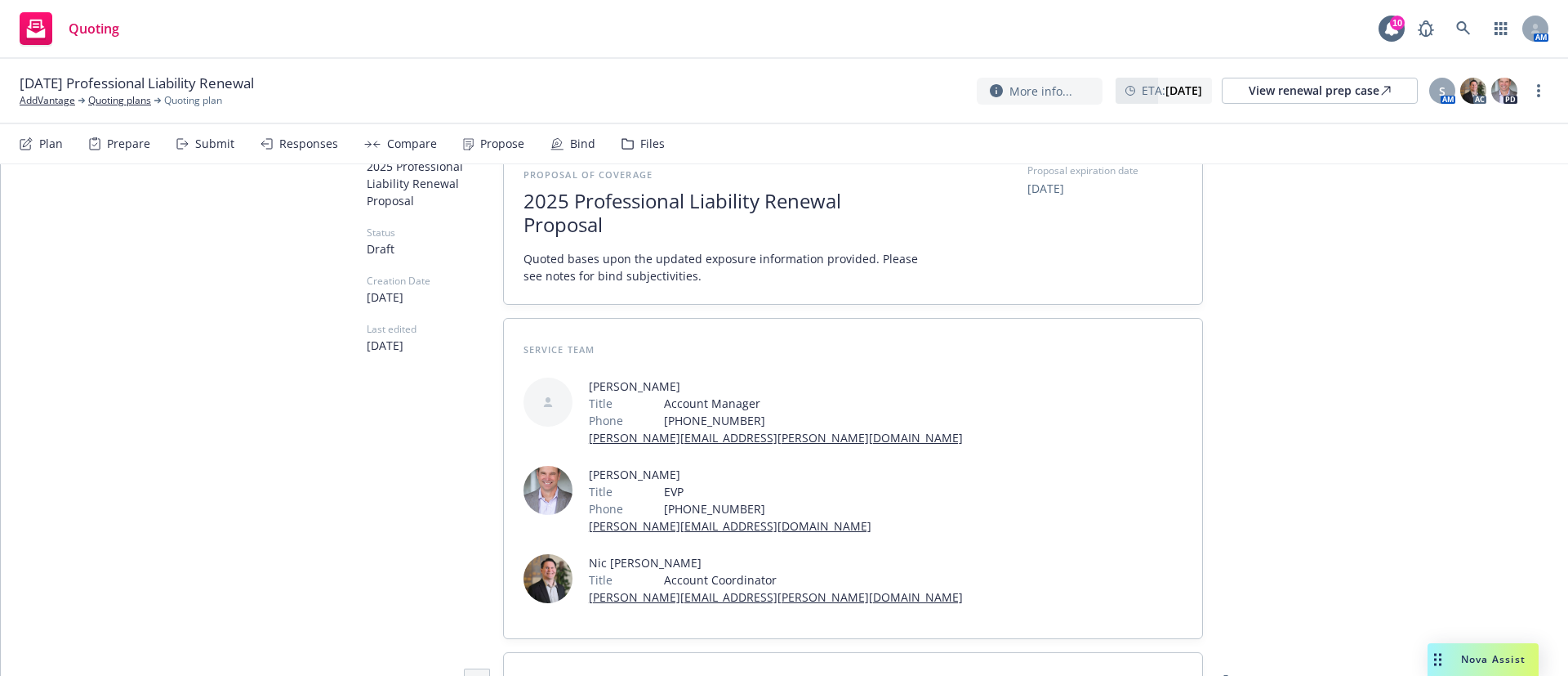
scroll to position [0, 0]
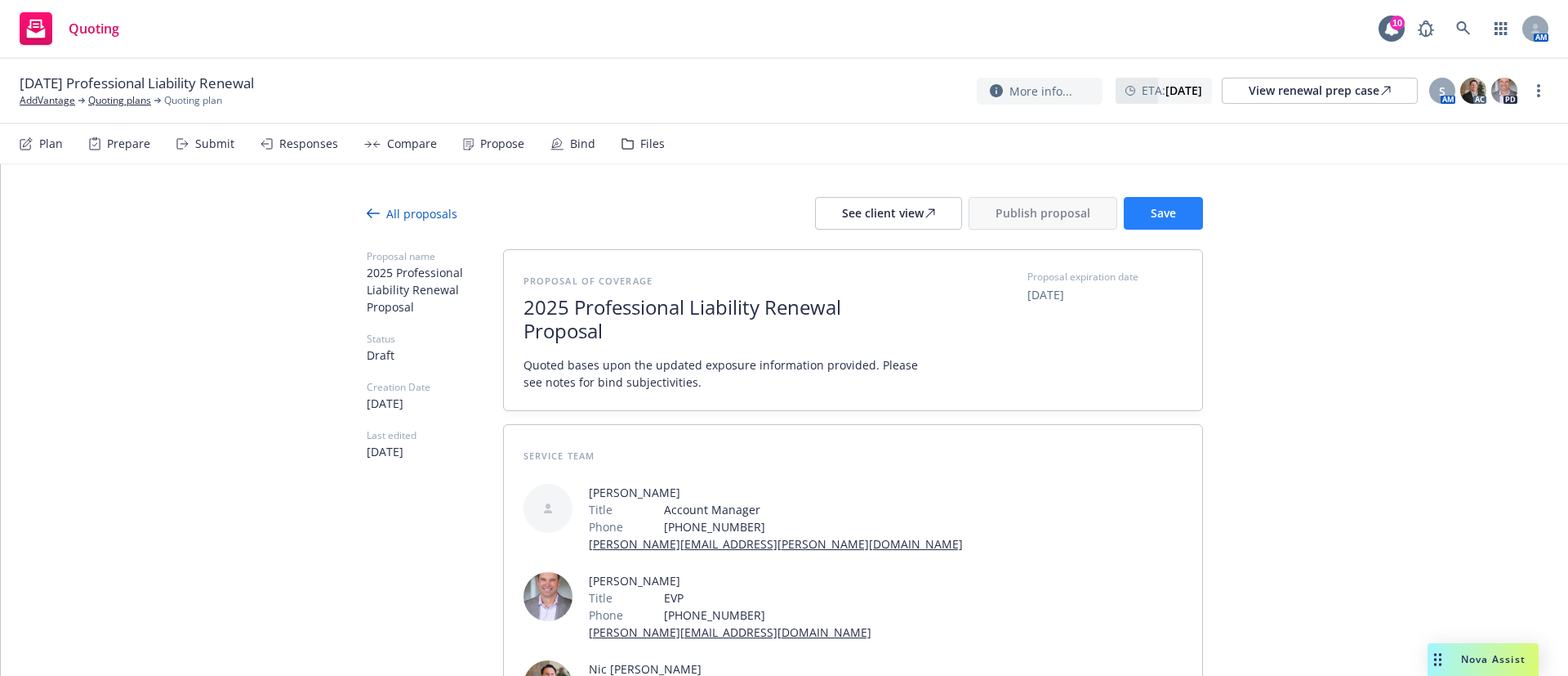
type textarea "All taxes and fees are estimated, subject to change upon binding, and fully ear…"
drag, startPoint x: 1138, startPoint y: 207, endPoint x: 1027, endPoint y: 220, distance: 111.8
click at [1138, 207] on button "Save" at bounding box center [1163, 213] width 79 height 33
click at [925, 218] on icon at bounding box center [930, 213] width 10 height 10
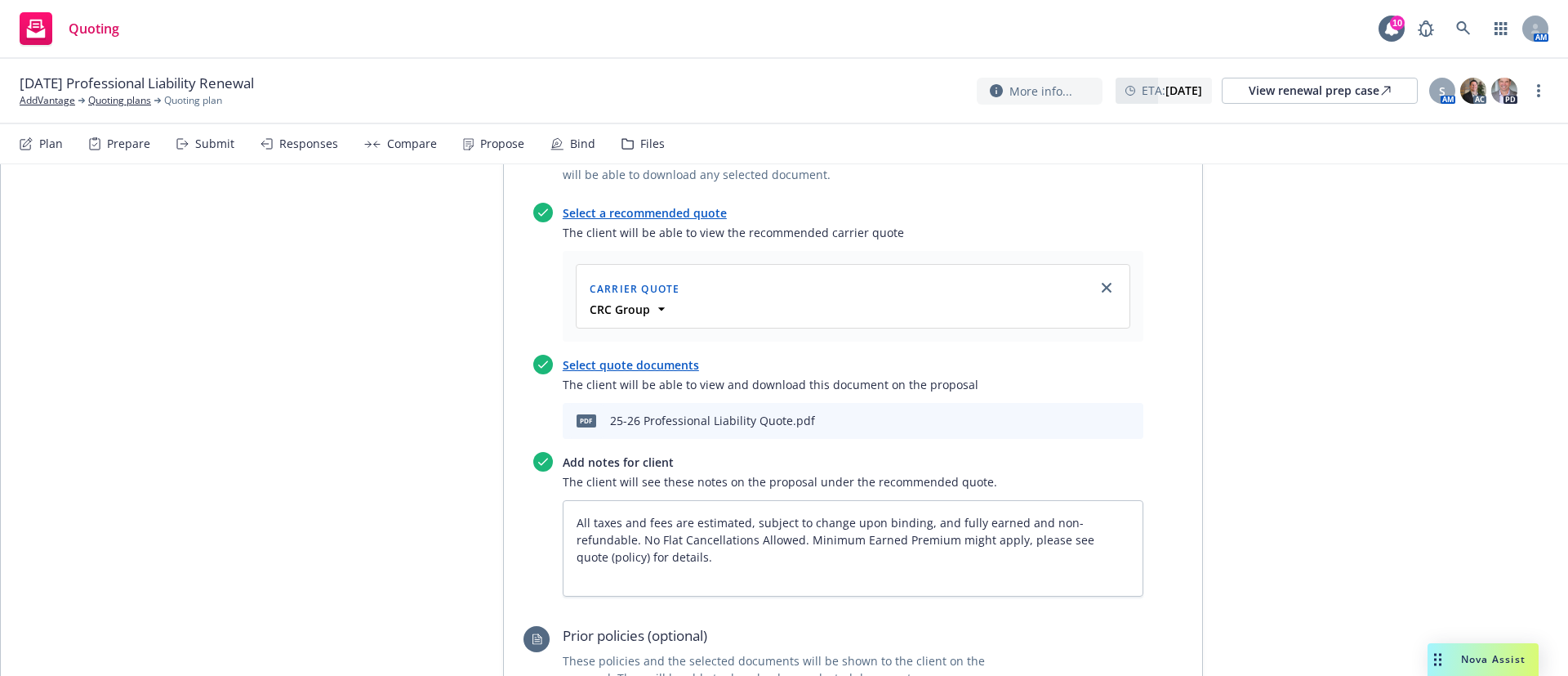
scroll to position [858, 0]
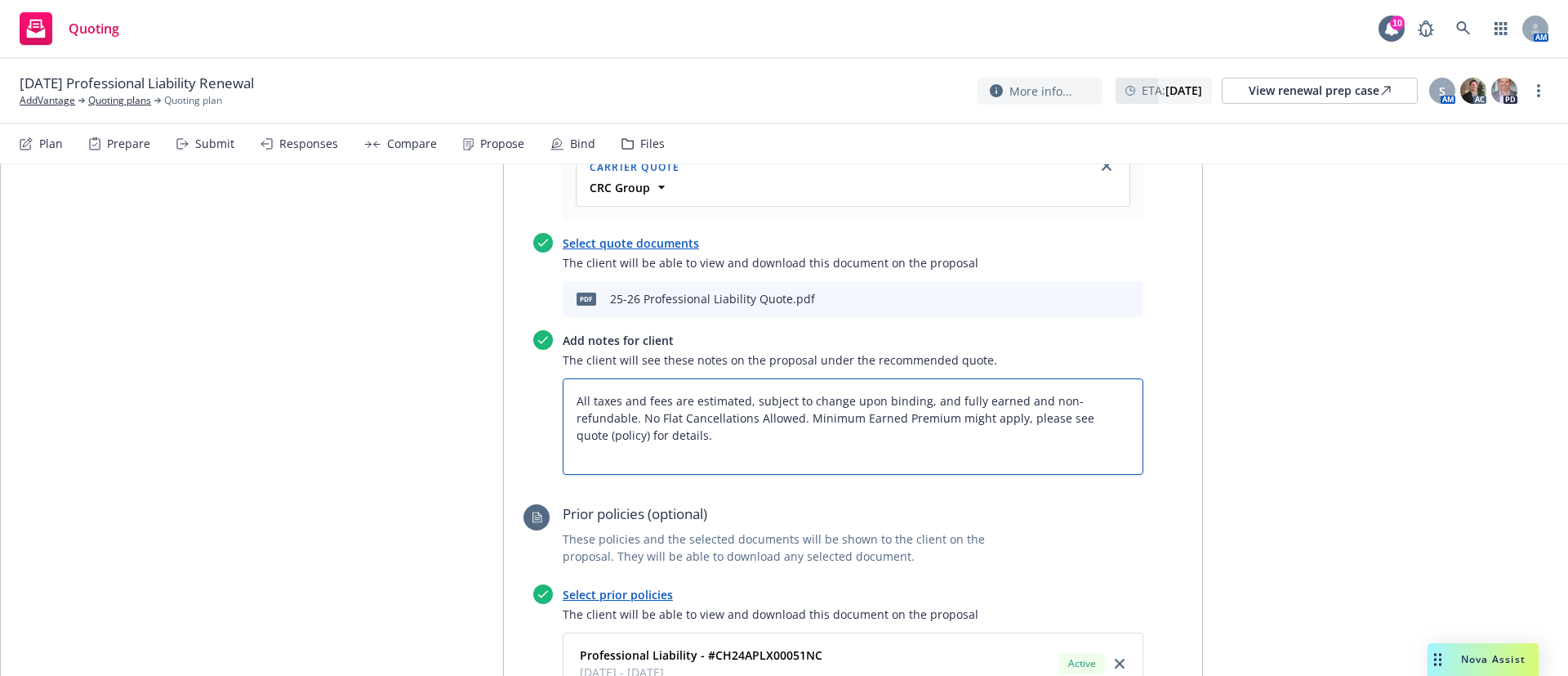
click at [563, 378] on textarea "All taxes and fees are estimated, subject to change upon binding, and fully ear…" at bounding box center [853, 426] width 580 height 96
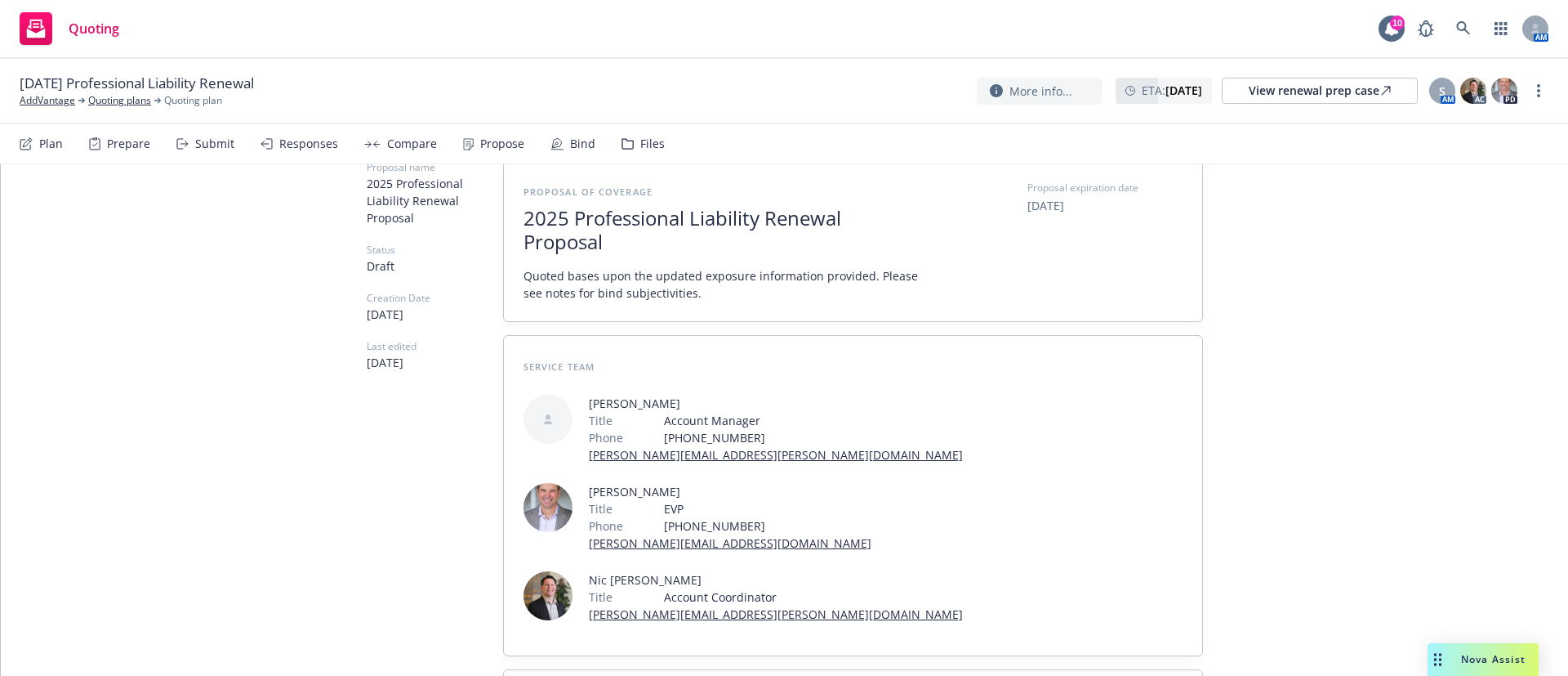
scroll to position [0, 0]
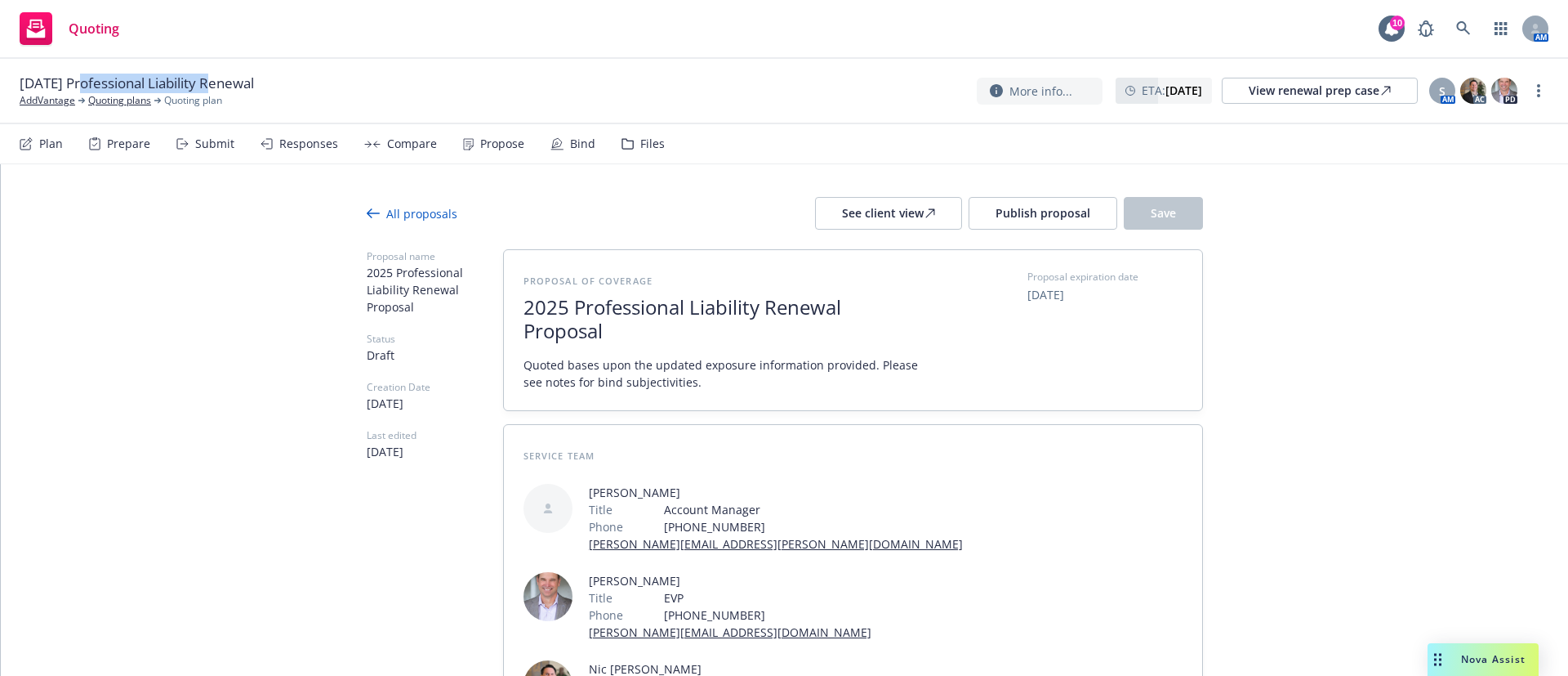
drag, startPoint x: 213, startPoint y: 82, endPoint x: 80, endPoint y: 84, distance: 133.0
click at [80, 84] on span "10/31/25 Professional Liability Renewal" at bounding box center [136, 83] width 234 height 19
copy span "Professional Liability"
click at [1056, 210] on span "Publish proposal" at bounding box center [1042, 213] width 94 height 16
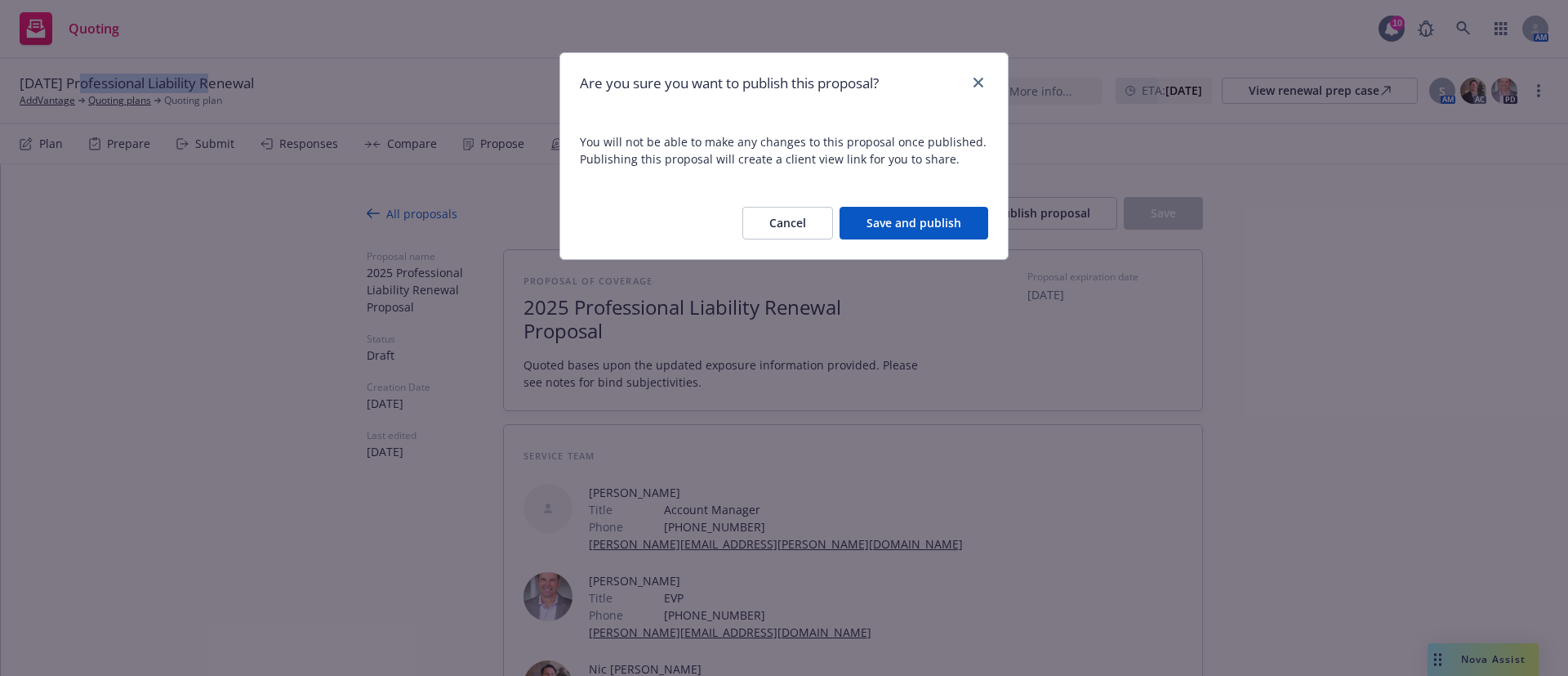
click at [943, 223] on button "Save and publish" at bounding box center [914, 223] width 149 height 33
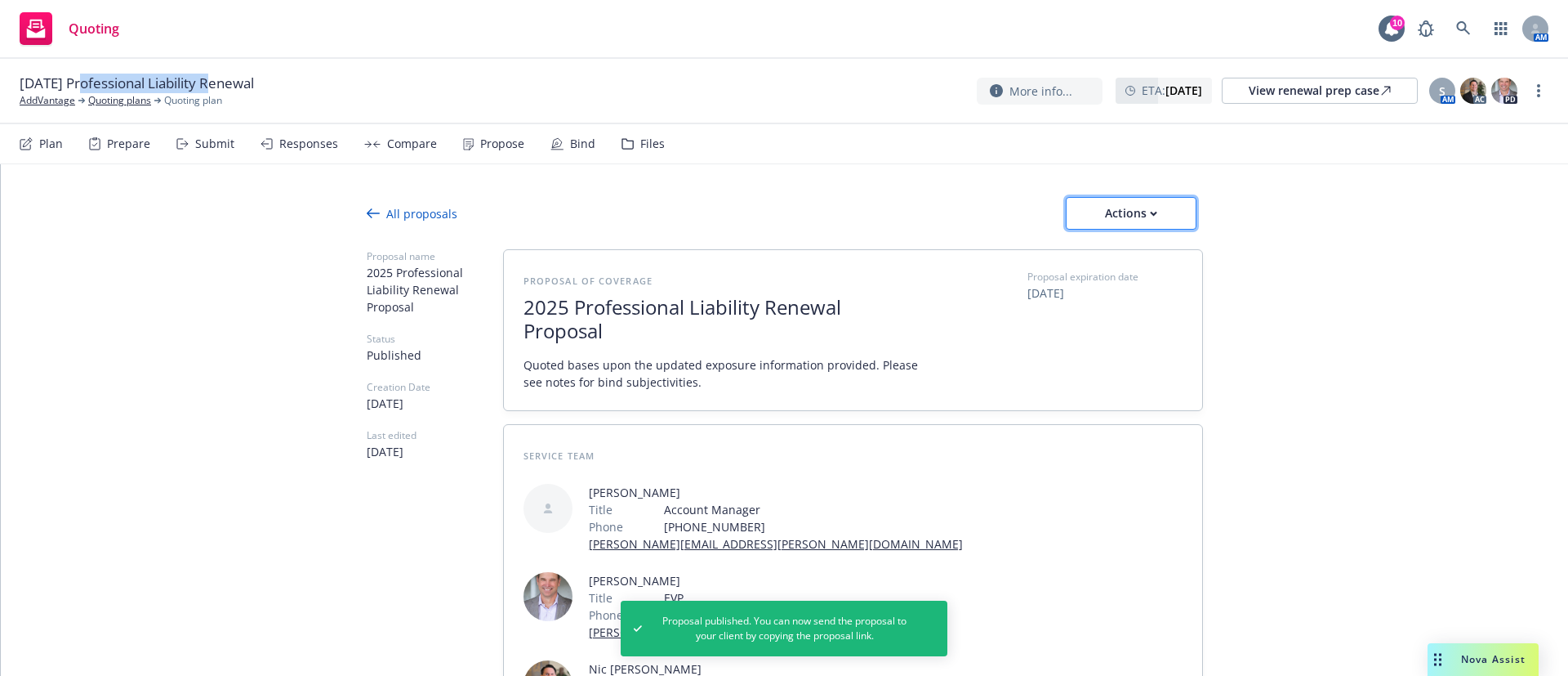
click at [1162, 213] on button "Actions" at bounding box center [1131, 213] width 130 height 33
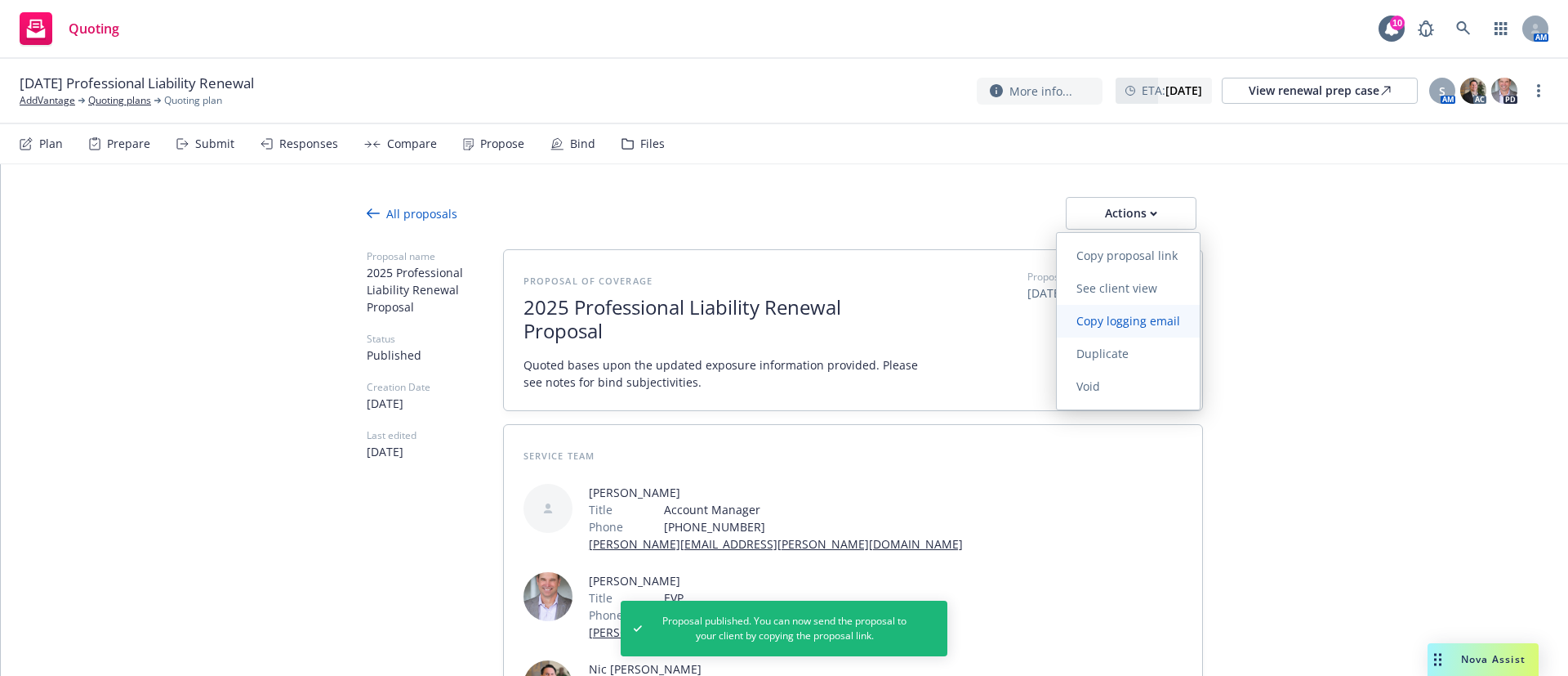
click at [1133, 320] on span "Copy logging email" at bounding box center [1128, 320] width 143 height 16
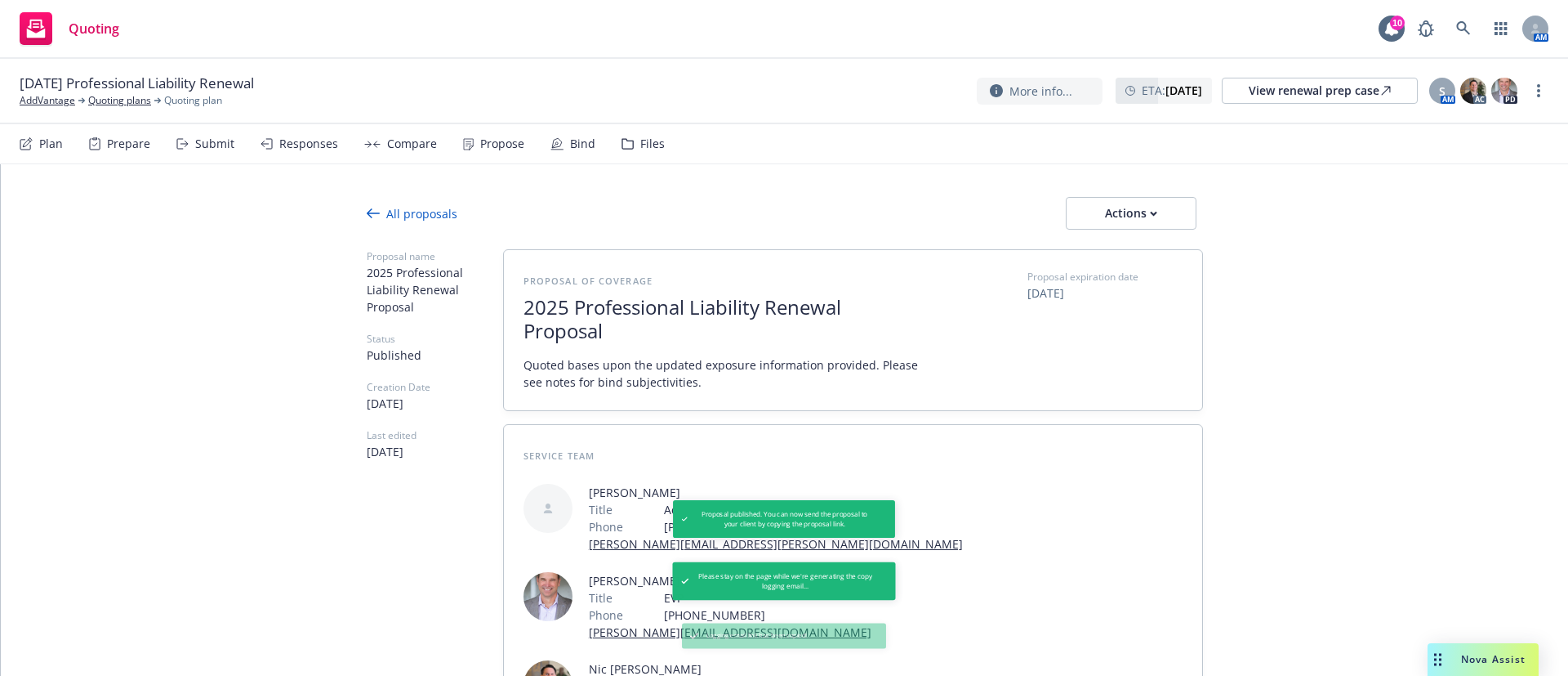
type textarea "x"
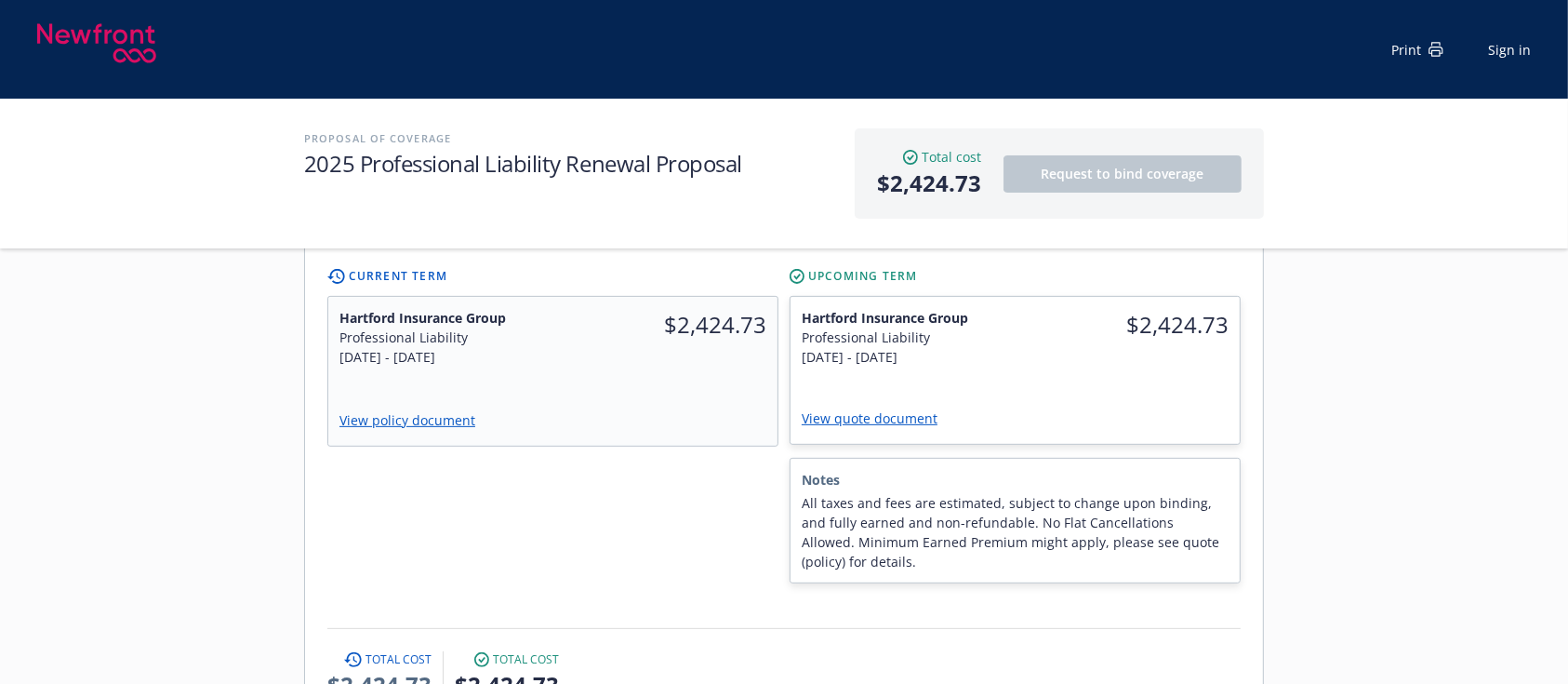
scroll to position [619, 0]
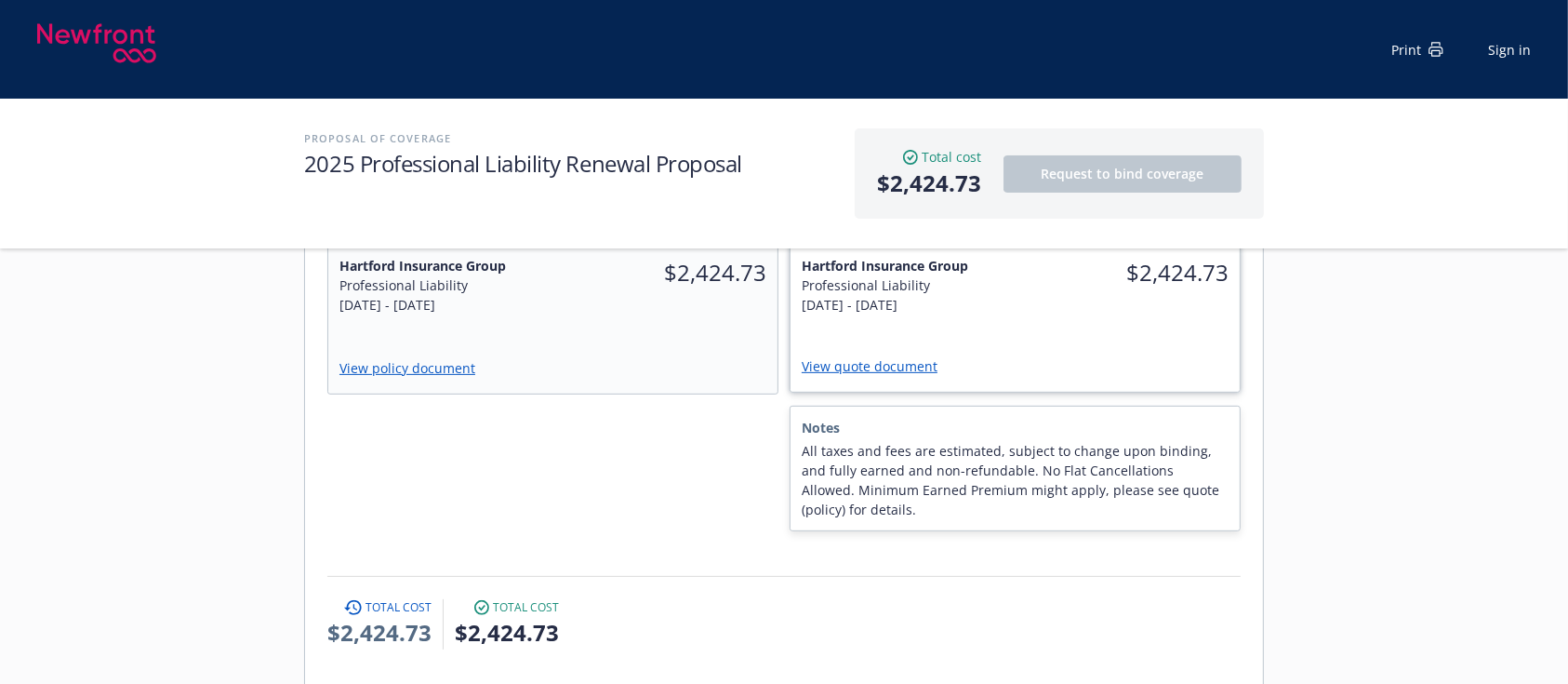
click at [931, 357] on link "View quote document" at bounding box center [877, 366] width 151 height 18
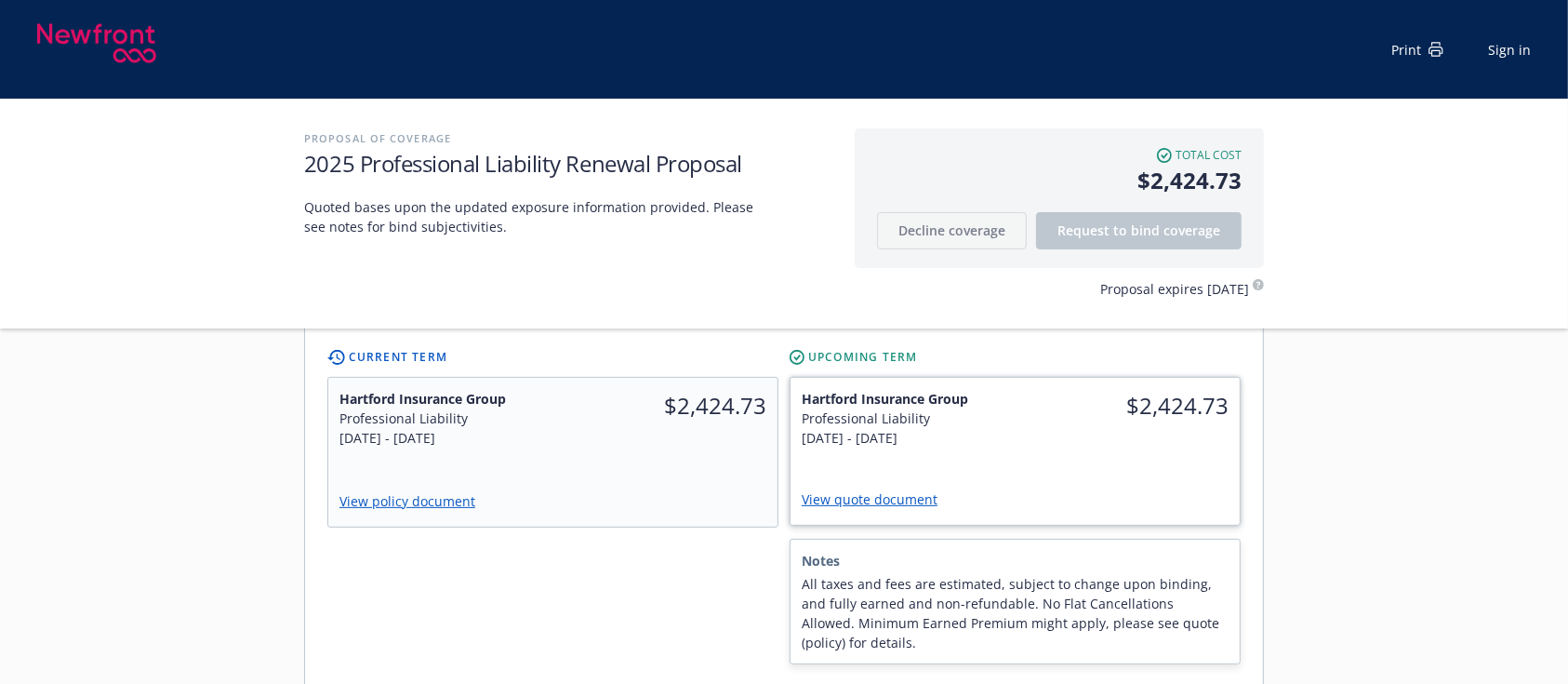
scroll to position [496, 0]
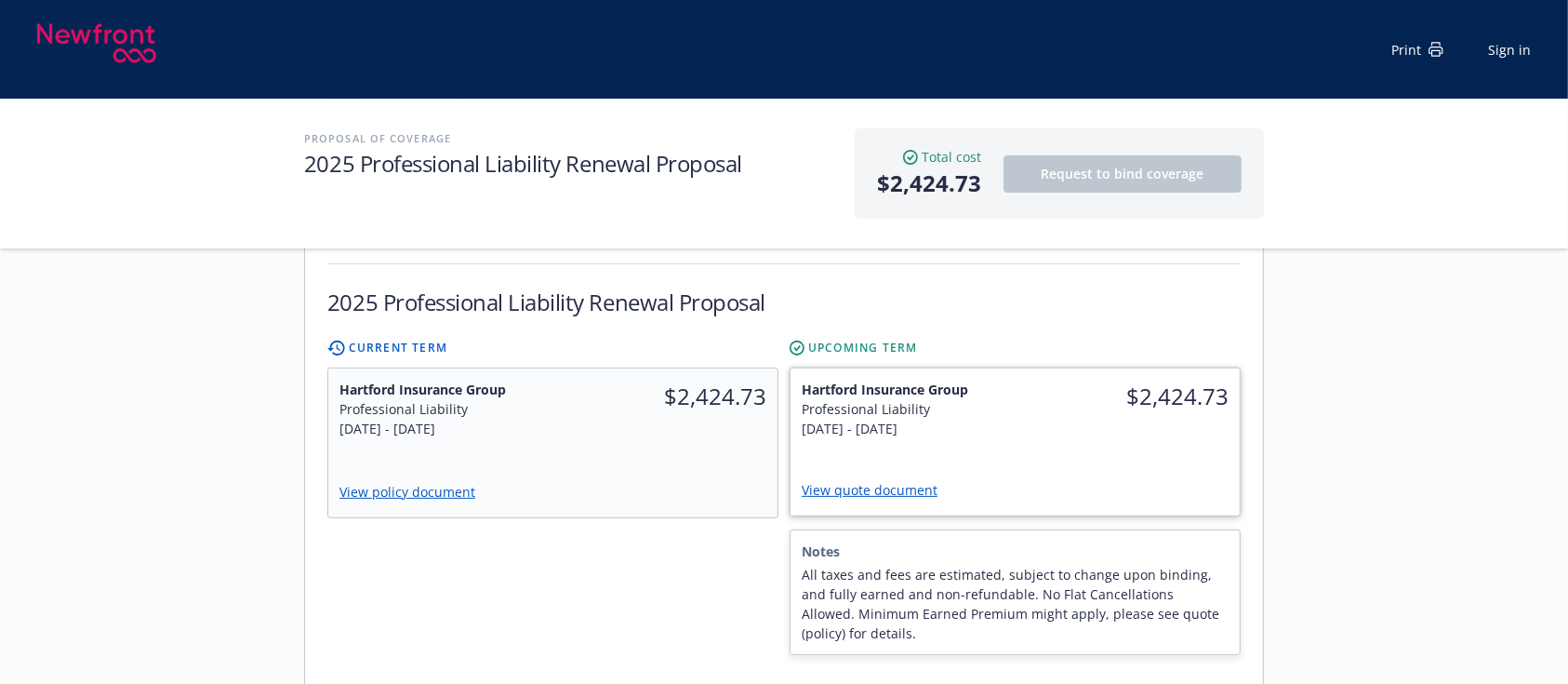
click at [893, 481] on link "View quote document" at bounding box center [877, 490] width 151 height 18
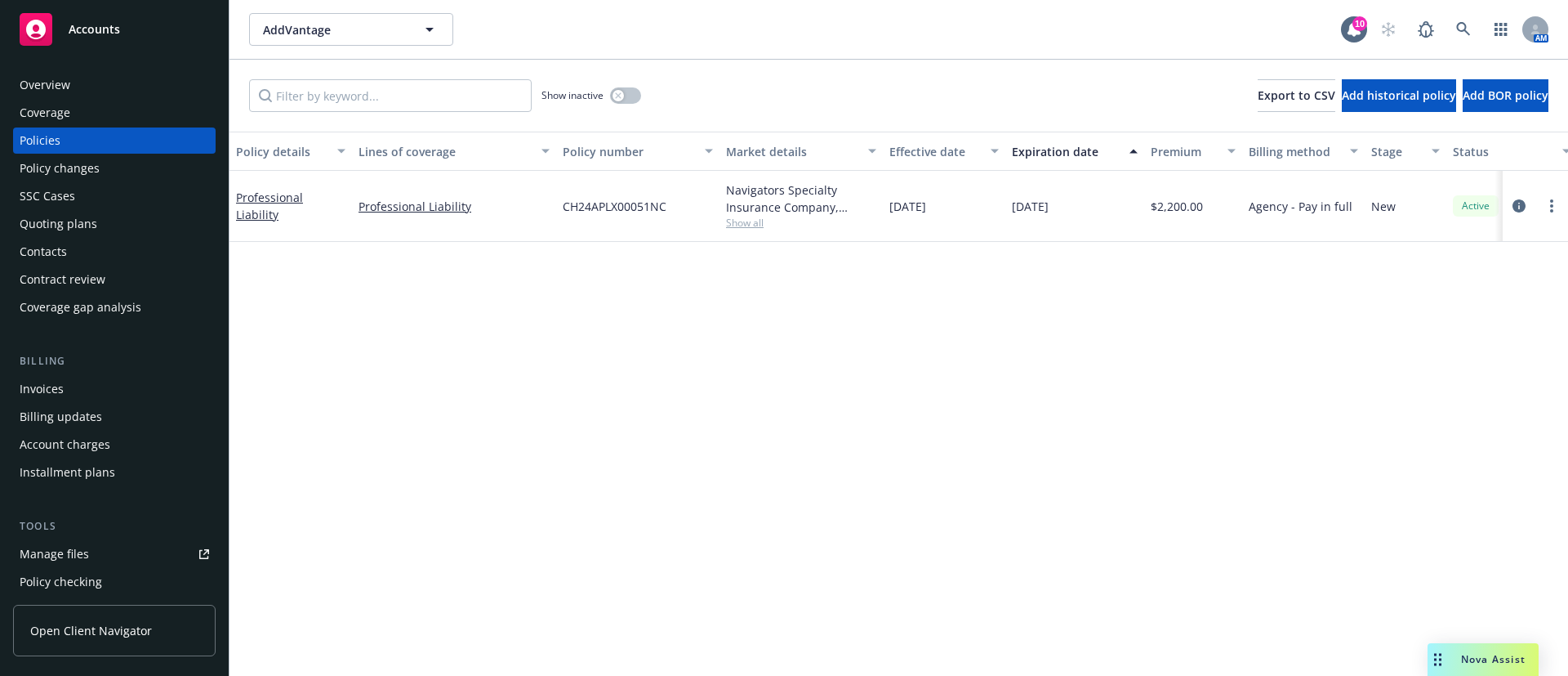
click at [112, 244] on div "Contacts" at bounding box center [114, 251] width 190 height 26
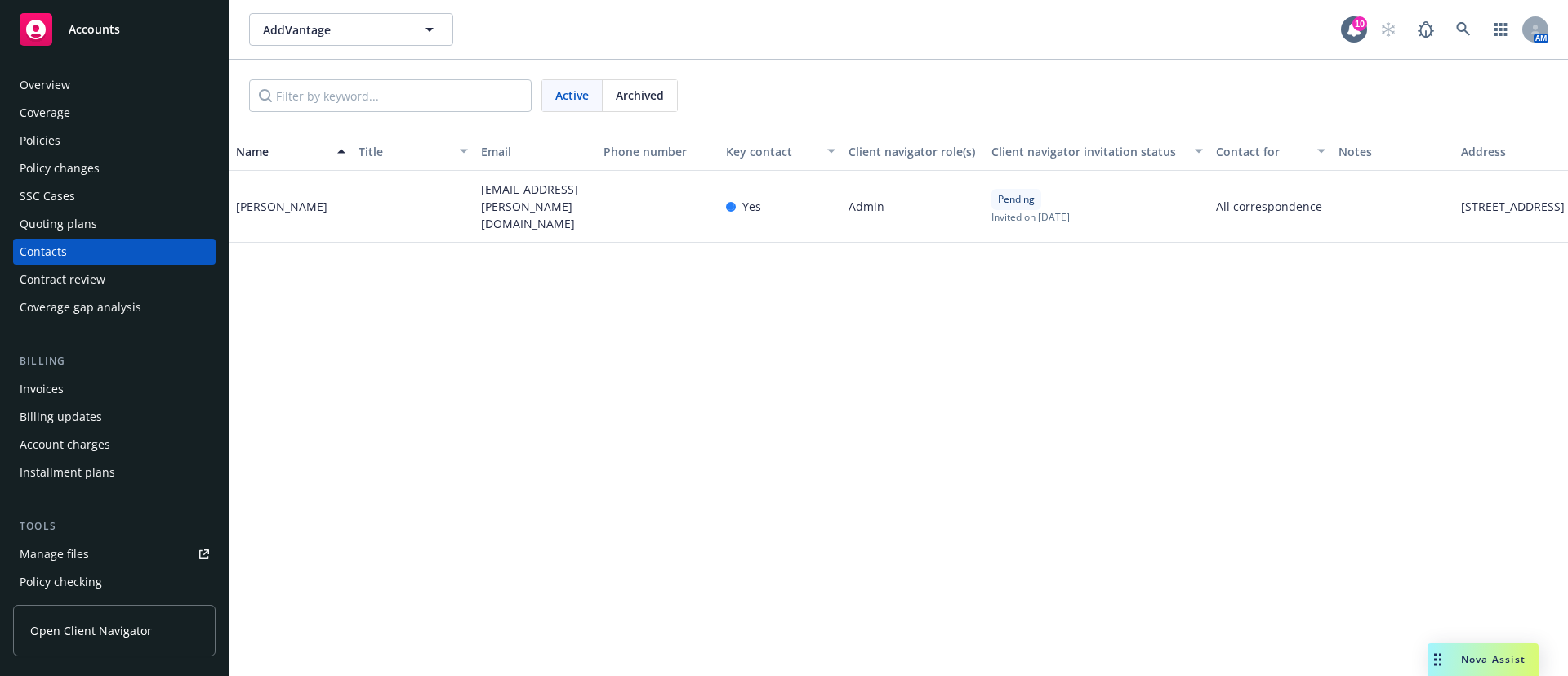
click at [487, 200] on span "[EMAIL_ADDRESS][PERSON_NAME][DOMAIN_NAME]" at bounding box center [535, 207] width 110 height 52
copy span "[EMAIL_ADDRESS][PERSON_NAME][DOMAIN_NAME]"
click at [245, 211] on div "[PERSON_NAME]" at bounding box center [281, 206] width 91 height 18
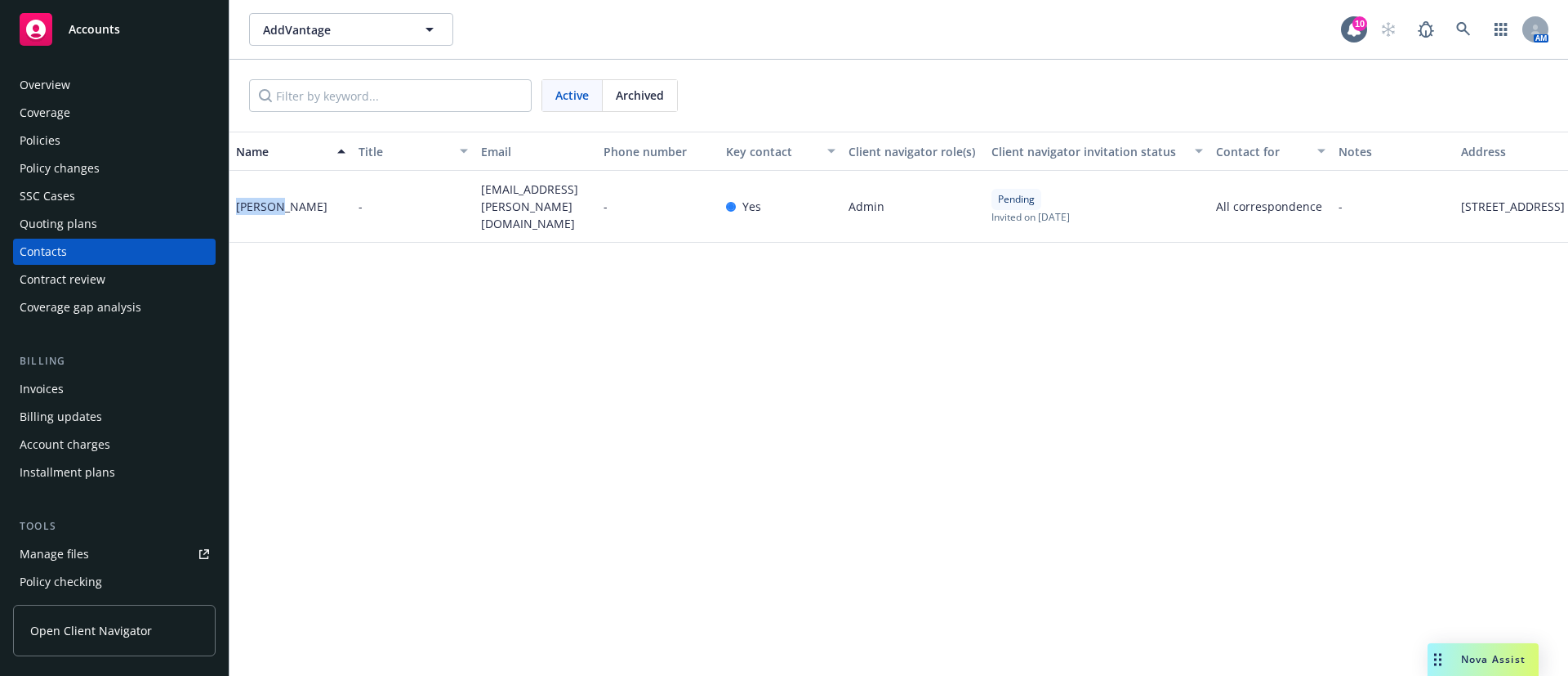
click at [245, 211] on div "[PERSON_NAME]" at bounding box center [281, 206] width 91 height 18
click at [249, 210] on div "[PERSON_NAME]" at bounding box center [281, 206] width 91 height 18
click at [249, 208] on div "[PERSON_NAME]" at bounding box center [281, 206] width 91 height 18
copy div "Ilbret"
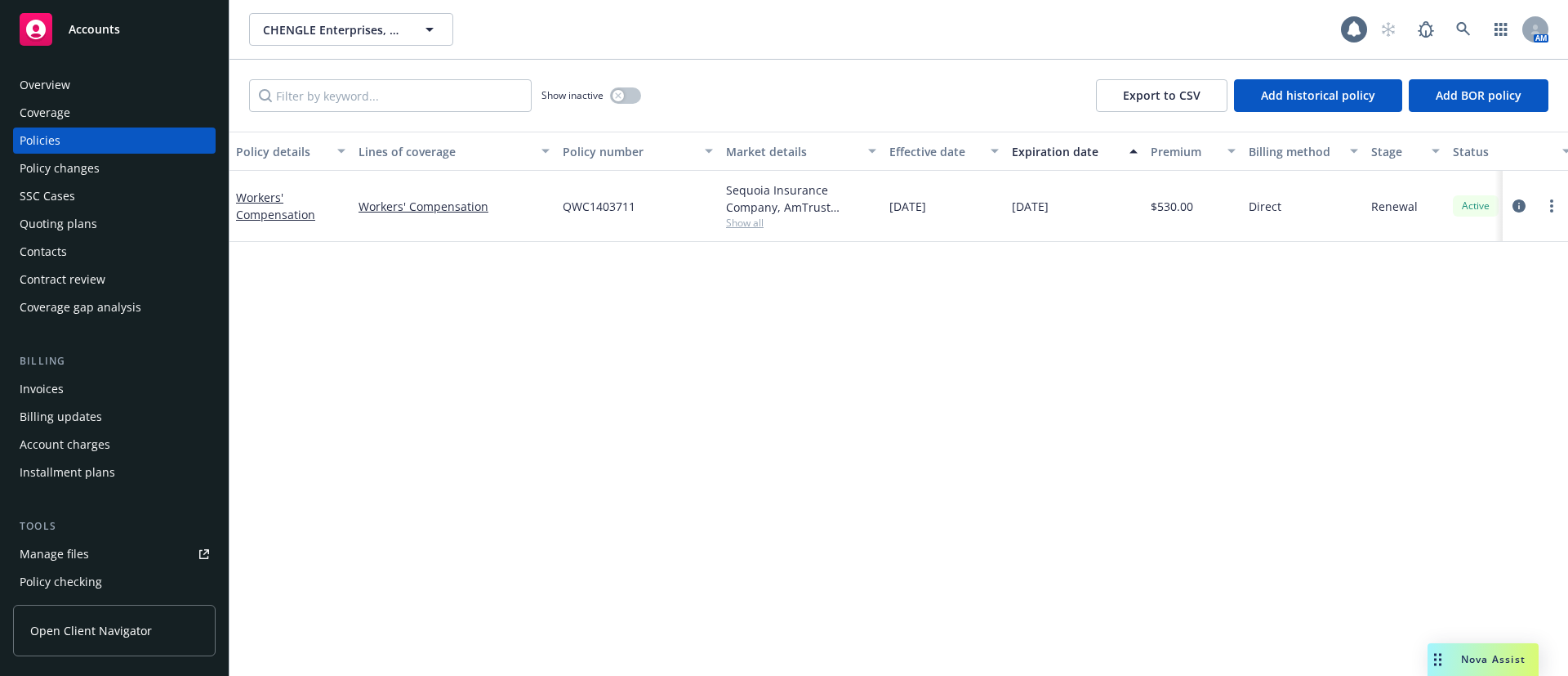
click at [113, 244] on div "Contacts" at bounding box center [114, 251] width 190 height 26
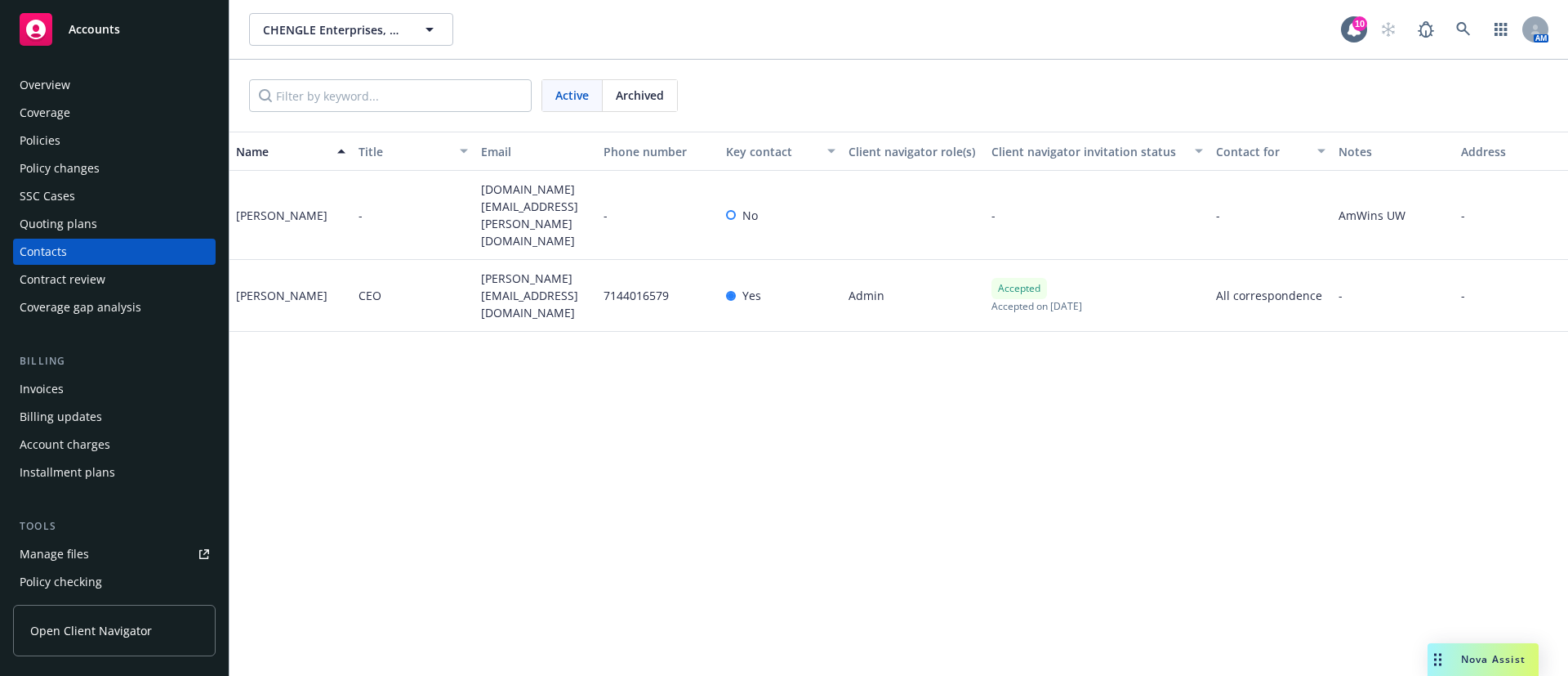
click at [509, 200] on span "april.hughes@amwins.com" at bounding box center [535, 215] width 110 height 69
copy span "april.hughes@amwins.com"
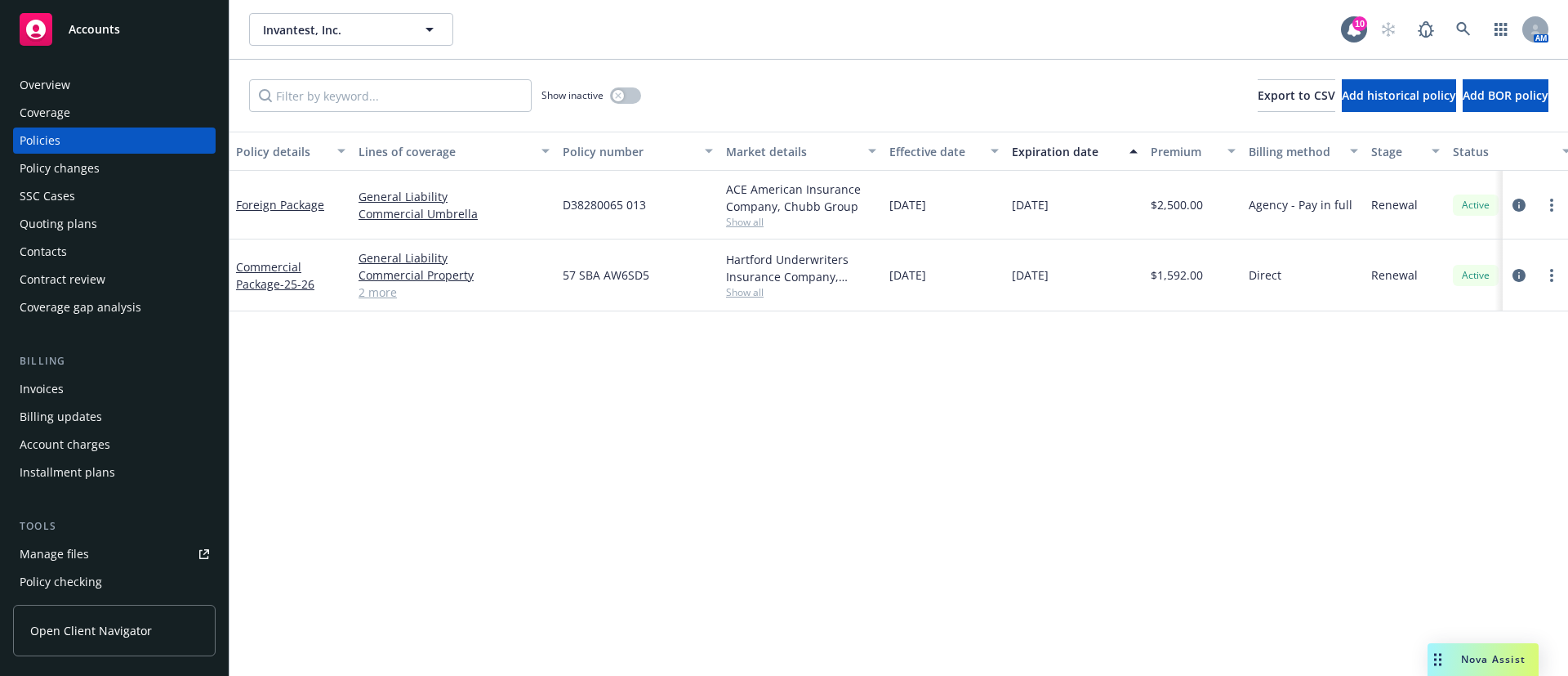
click at [32, 254] on div "Contacts" at bounding box center [43, 251] width 48 height 26
click at [746, 226] on span "Show all" at bounding box center [801, 223] width 151 height 14
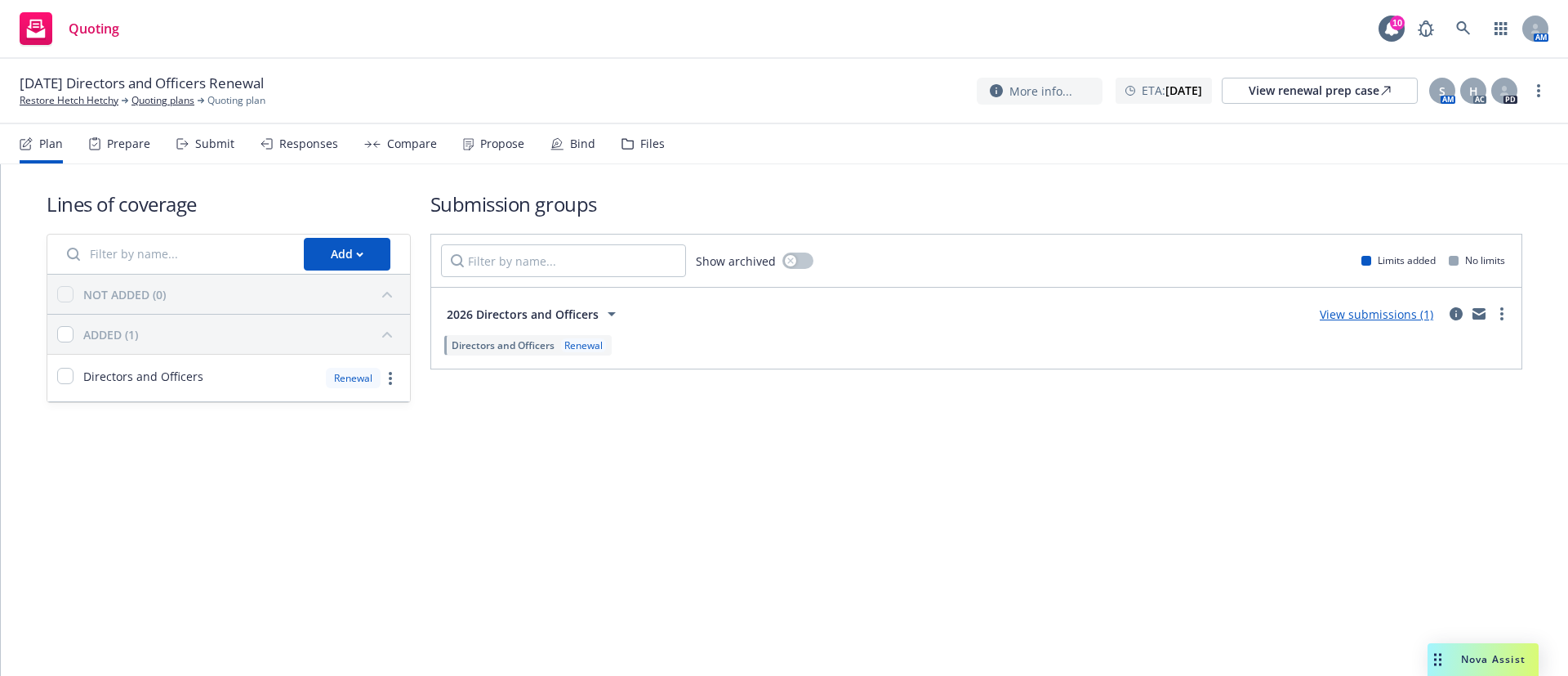
click at [183, 138] on icon at bounding box center [182, 144] width 13 height 12
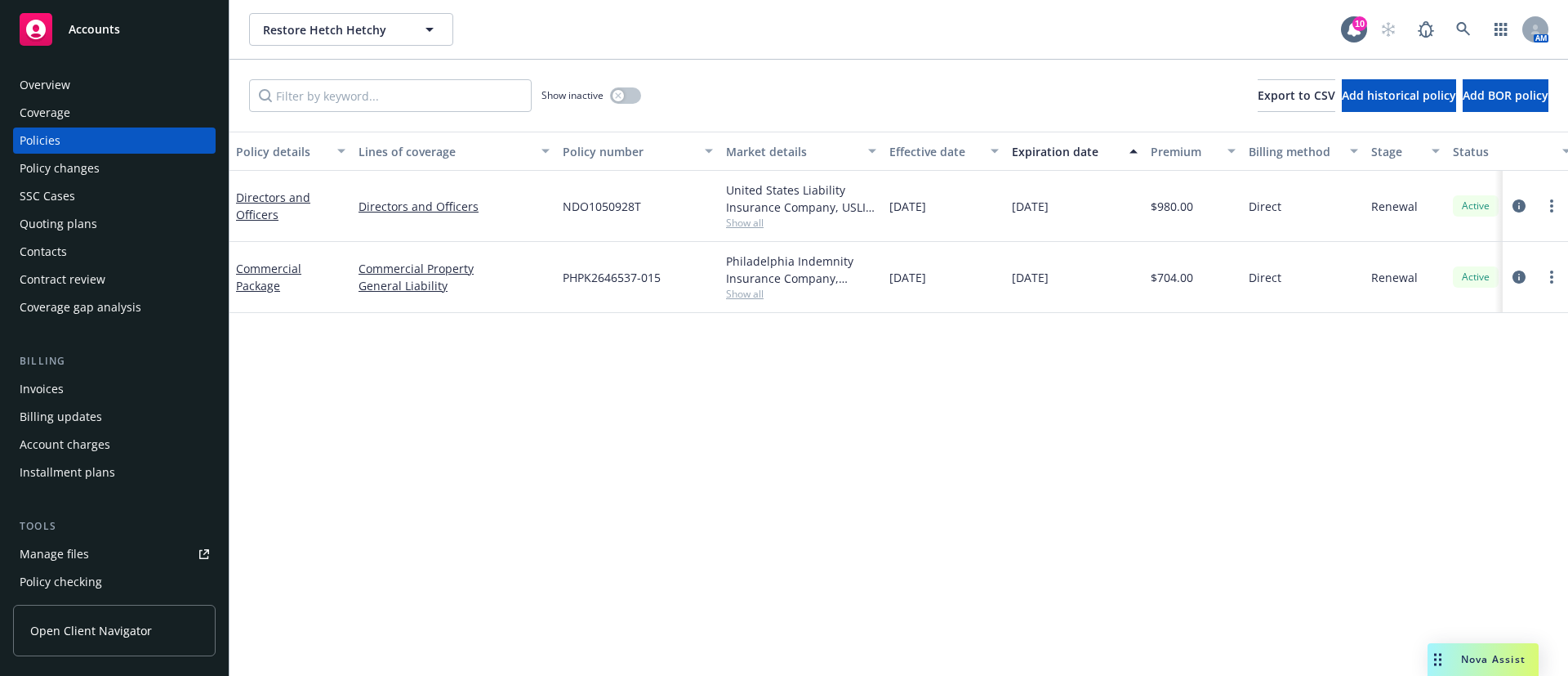
click at [748, 228] on span "Show all" at bounding box center [801, 223] width 151 height 14
click at [626, 213] on span "NDO1050928T" at bounding box center [602, 206] width 79 height 18
copy span "NDO1050928T"
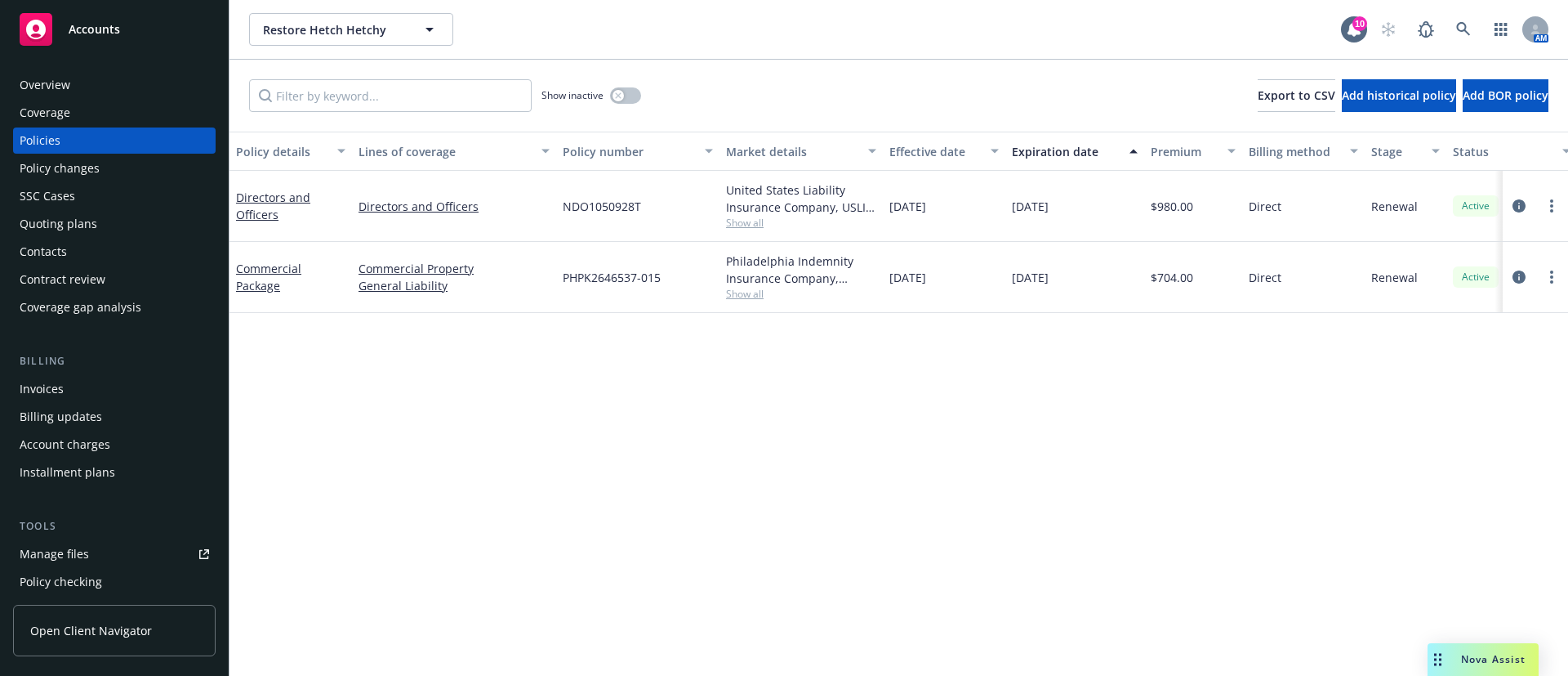
click at [750, 227] on span "Show all" at bounding box center [801, 223] width 151 height 14
click at [610, 360] on span "Charity First" at bounding box center [712, 358] width 300 height 18
copy span "Charity First"
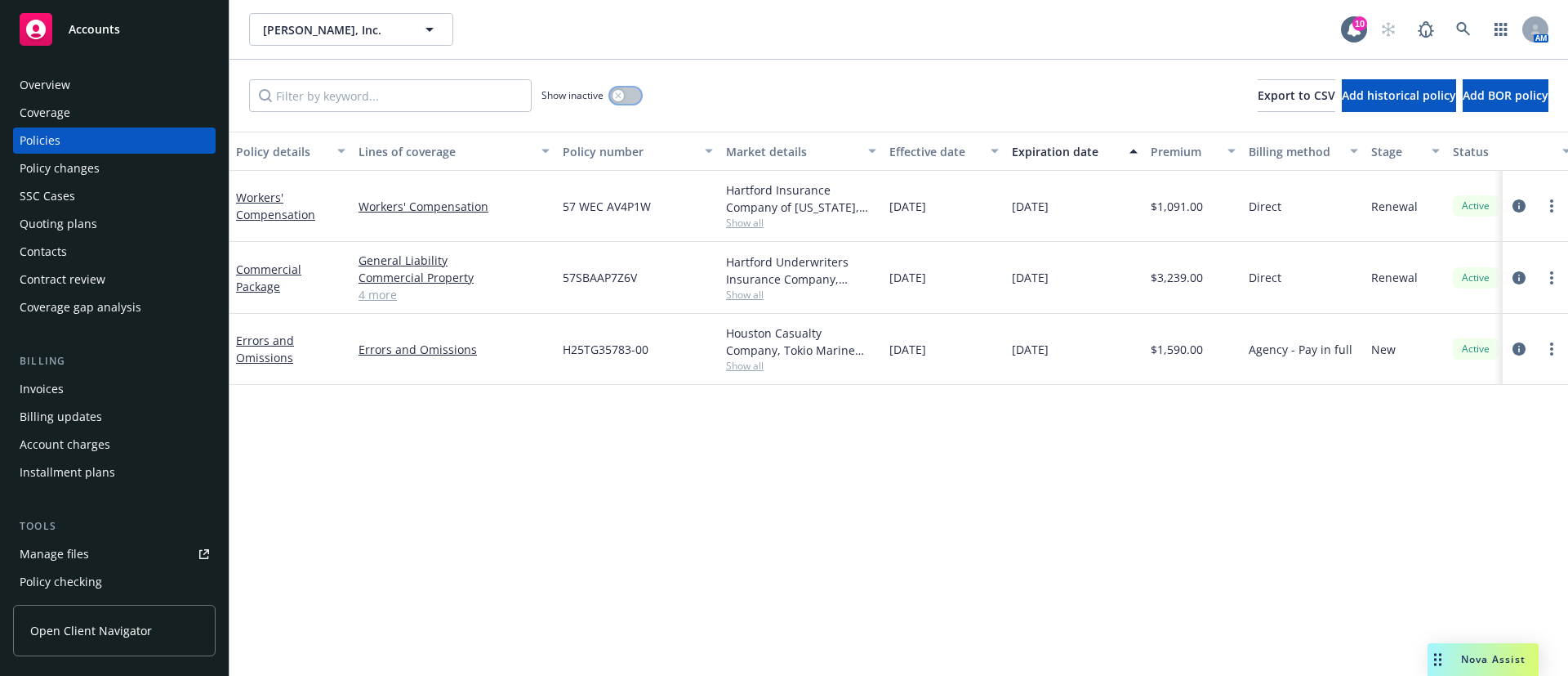
click at [630, 95] on button "button" at bounding box center [625, 95] width 31 height 17
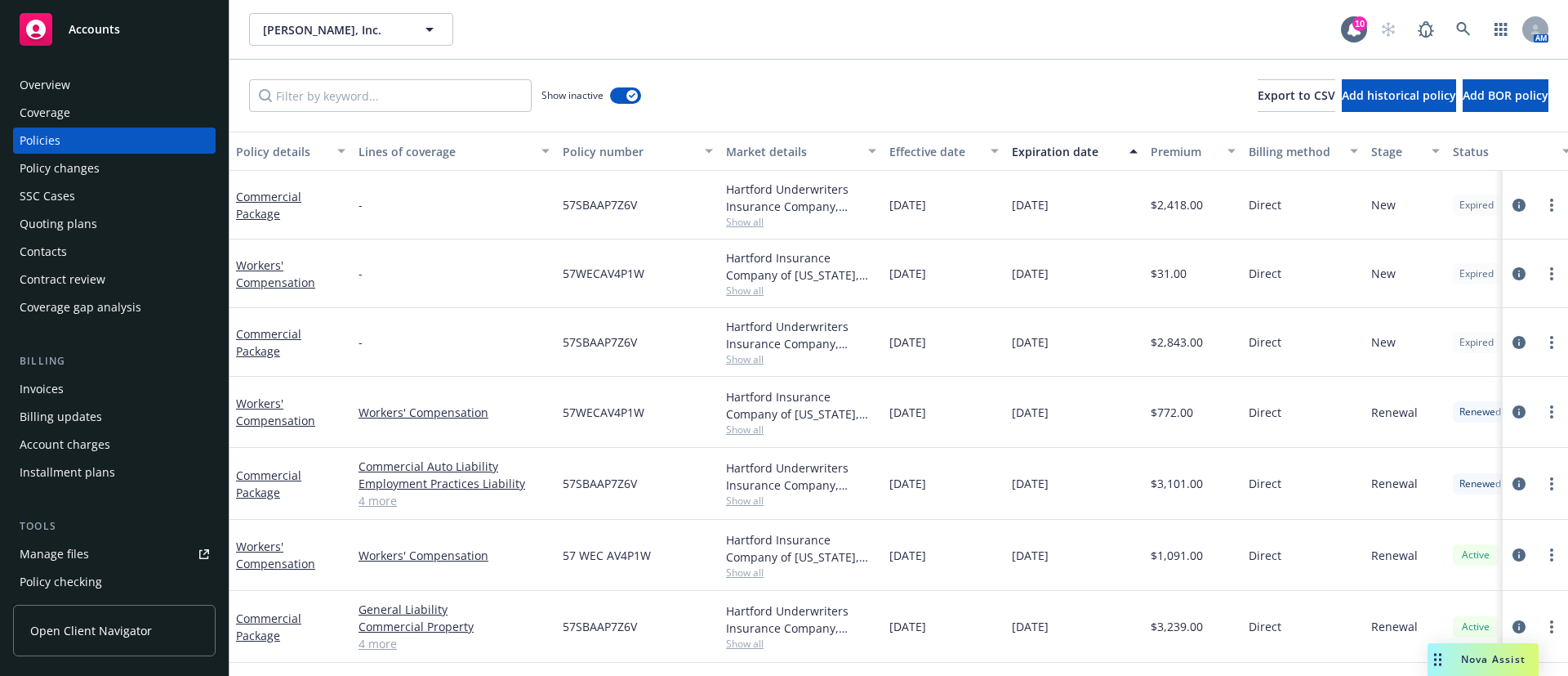
click at [1049, 159] on button "Expiration date" at bounding box center [1075, 151] width 139 height 39
click at [1058, 153] on div "Expiration date" at bounding box center [1065, 151] width 108 height 18
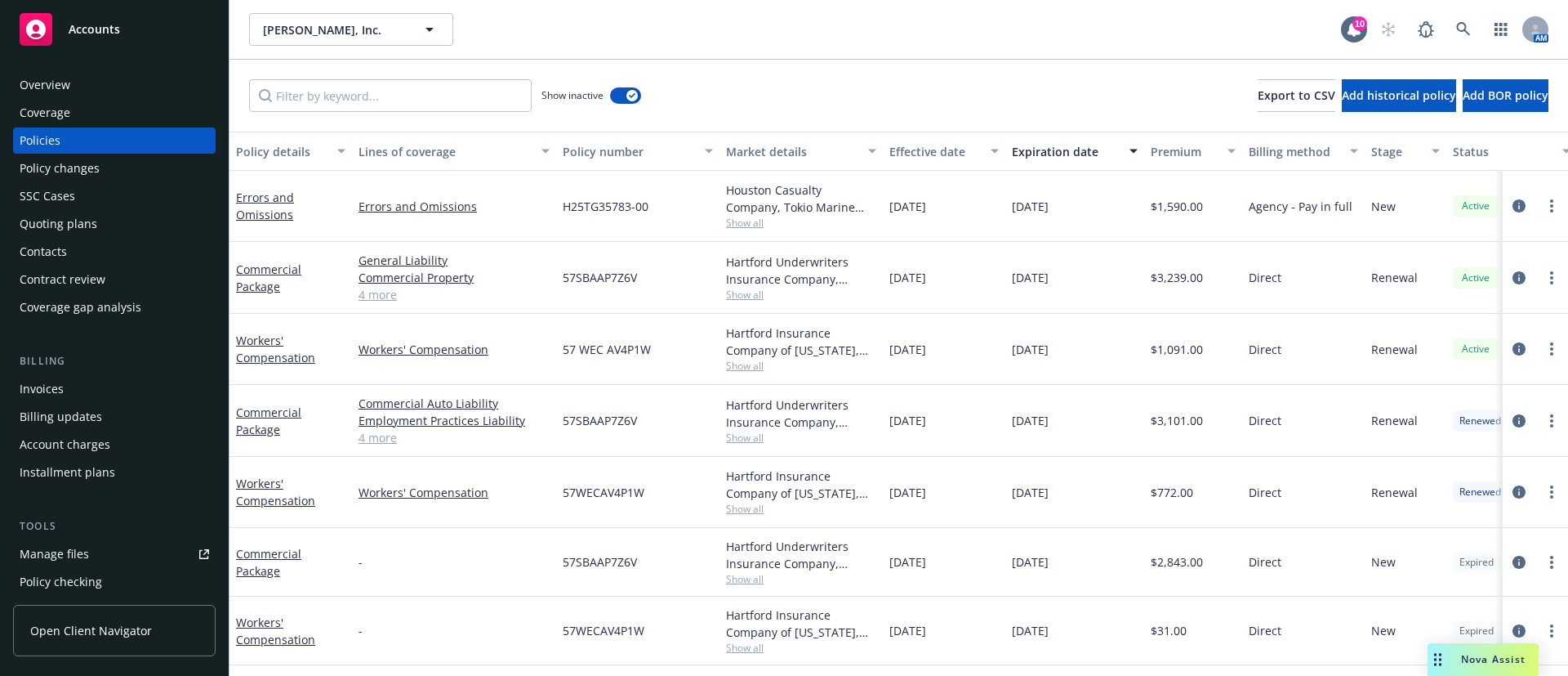
click at [758, 214] on div "Houston Casualty Company, Tokio Marine HCC, CRC Group" at bounding box center [801, 198] width 151 height 34
click at [754, 225] on span "Show all" at bounding box center [801, 223] width 151 height 14
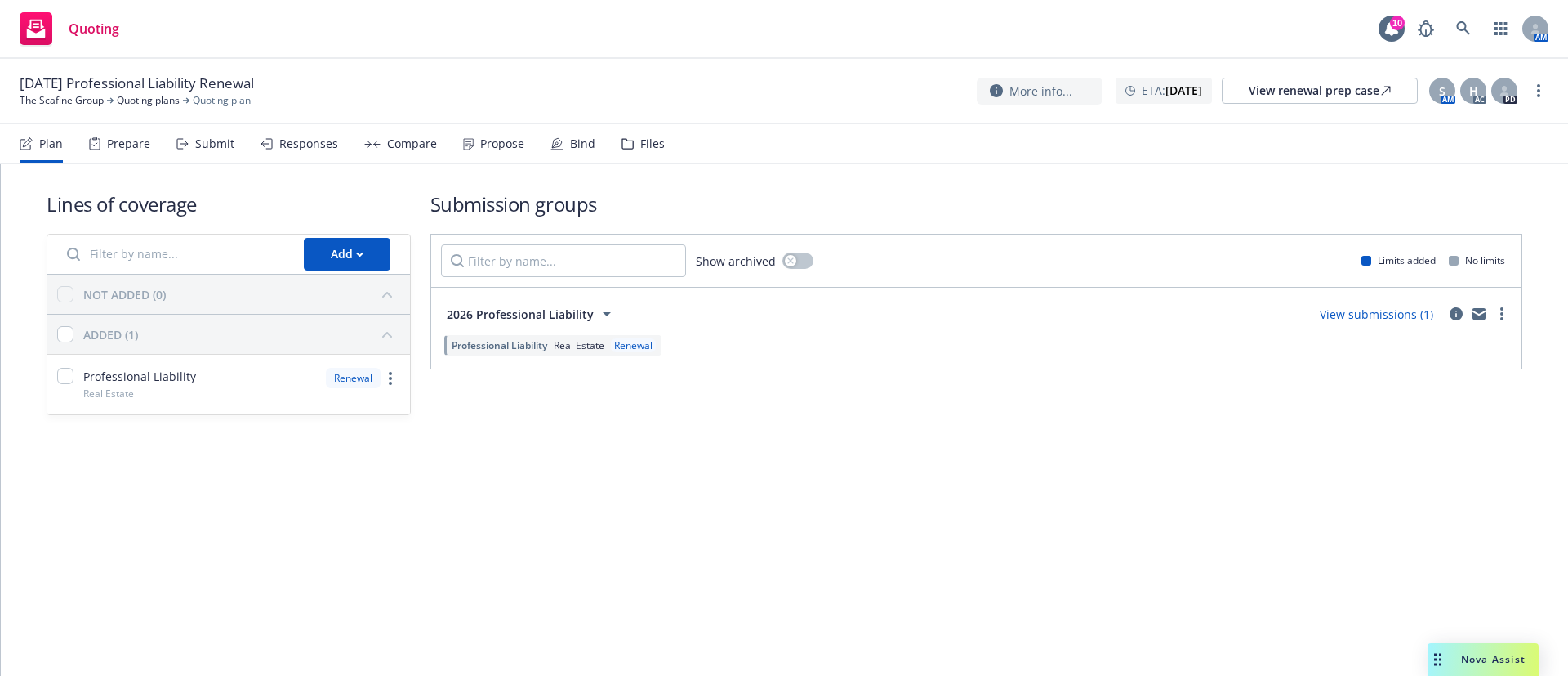
click at [215, 149] on div "Submit" at bounding box center [214, 144] width 39 height 13
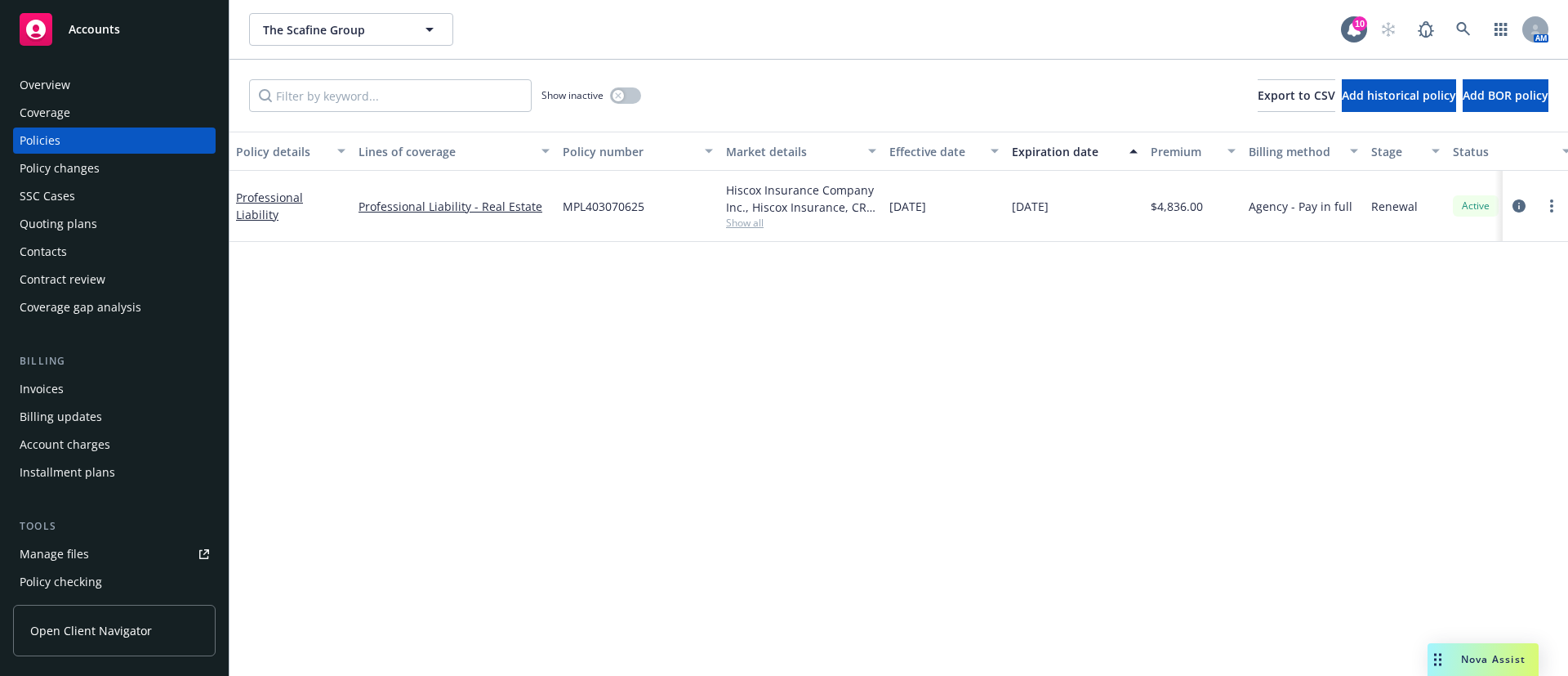
click at [743, 229] on span "Show all" at bounding box center [801, 223] width 151 height 14
click at [596, 207] on span "MPL403070625" at bounding box center [604, 206] width 82 height 18
copy span "MPL403070625"
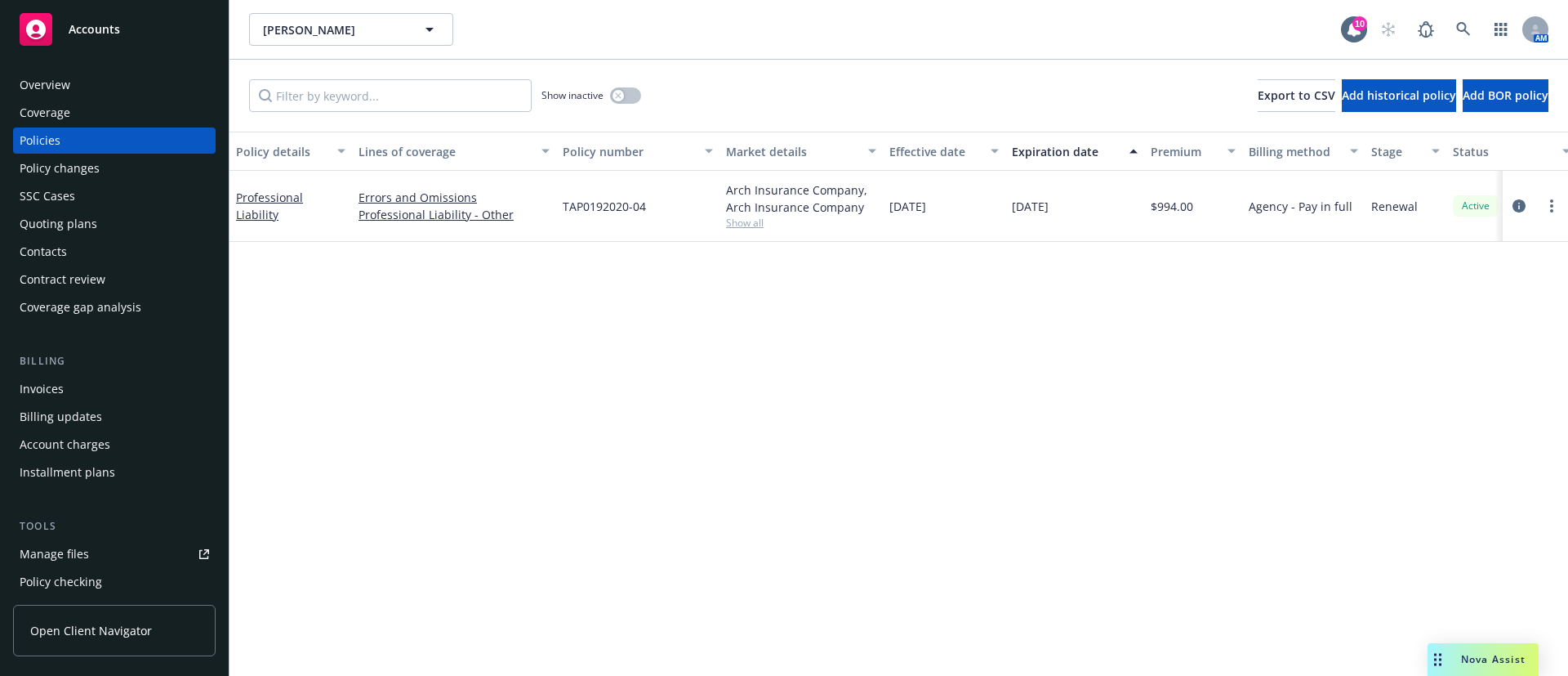
click at [580, 200] on span "TAP0192020-04" at bounding box center [605, 206] width 84 height 18
copy span "TAP0192020-04"
click at [764, 223] on span "Show all" at bounding box center [801, 223] width 151 height 14
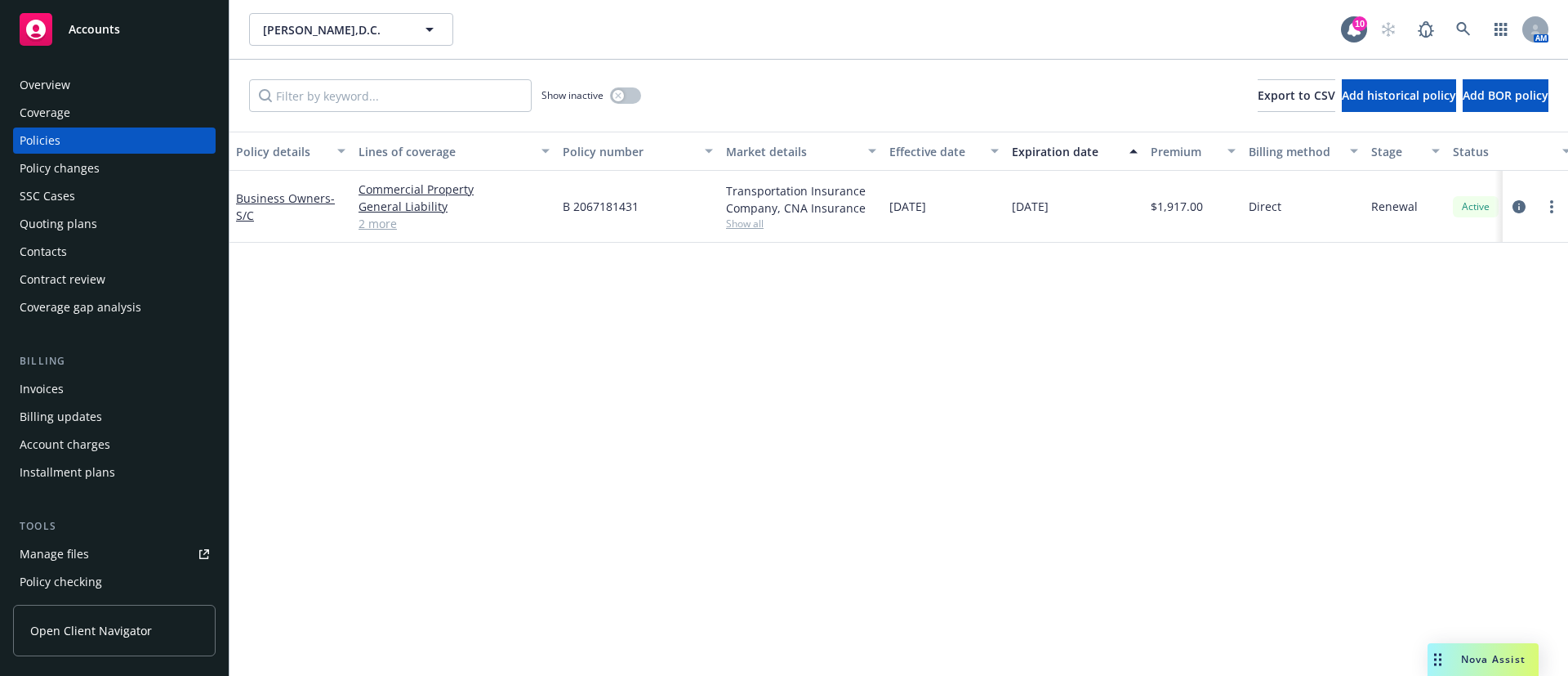
click at [748, 215] on div "Transportation Insurance Company, CNA Insurance" at bounding box center [801, 199] width 151 height 34
click at [742, 221] on span "Show all" at bounding box center [801, 223] width 151 height 14
click at [605, 208] on span "B 2067181431" at bounding box center [600, 206] width 76 height 18
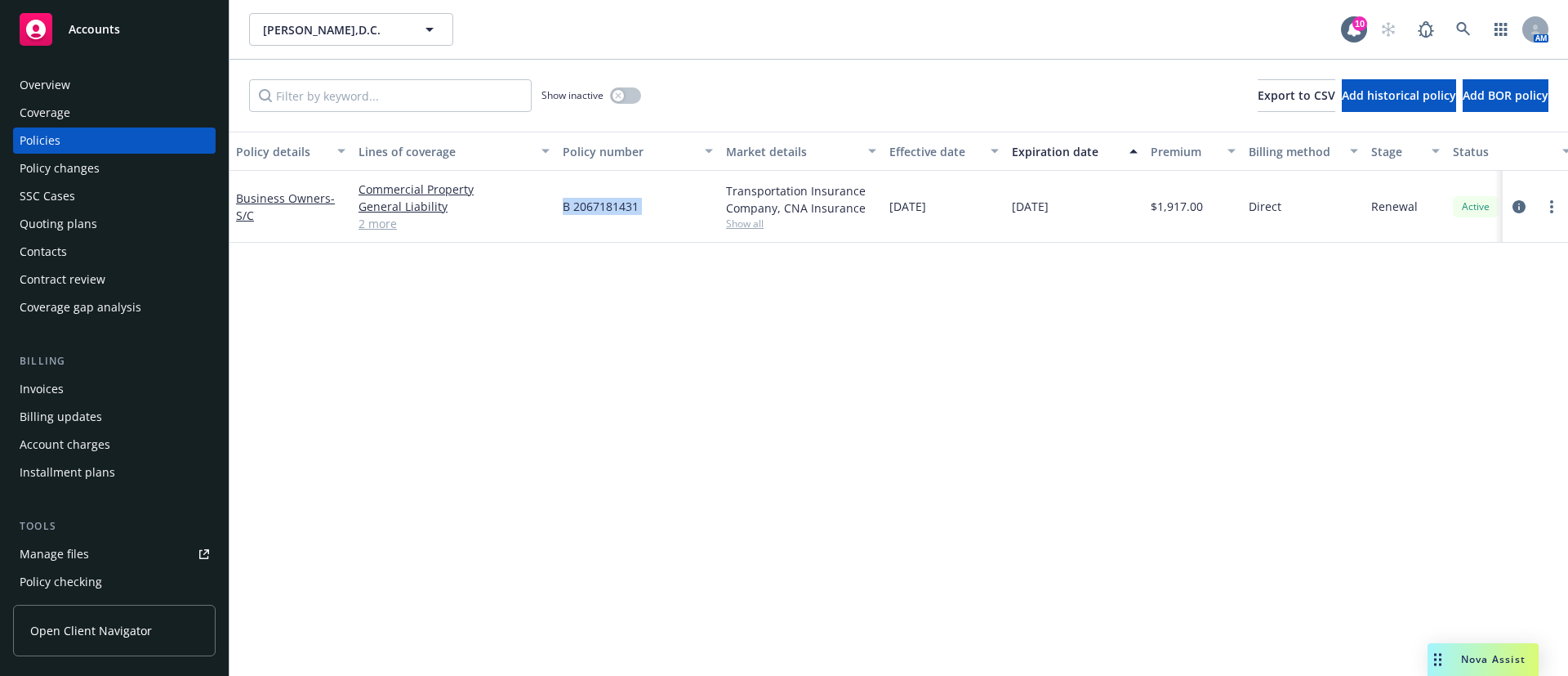
copy span "B 2067181431"
click at [63, 392] on div "Invoices" at bounding box center [114, 388] width 190 height 26
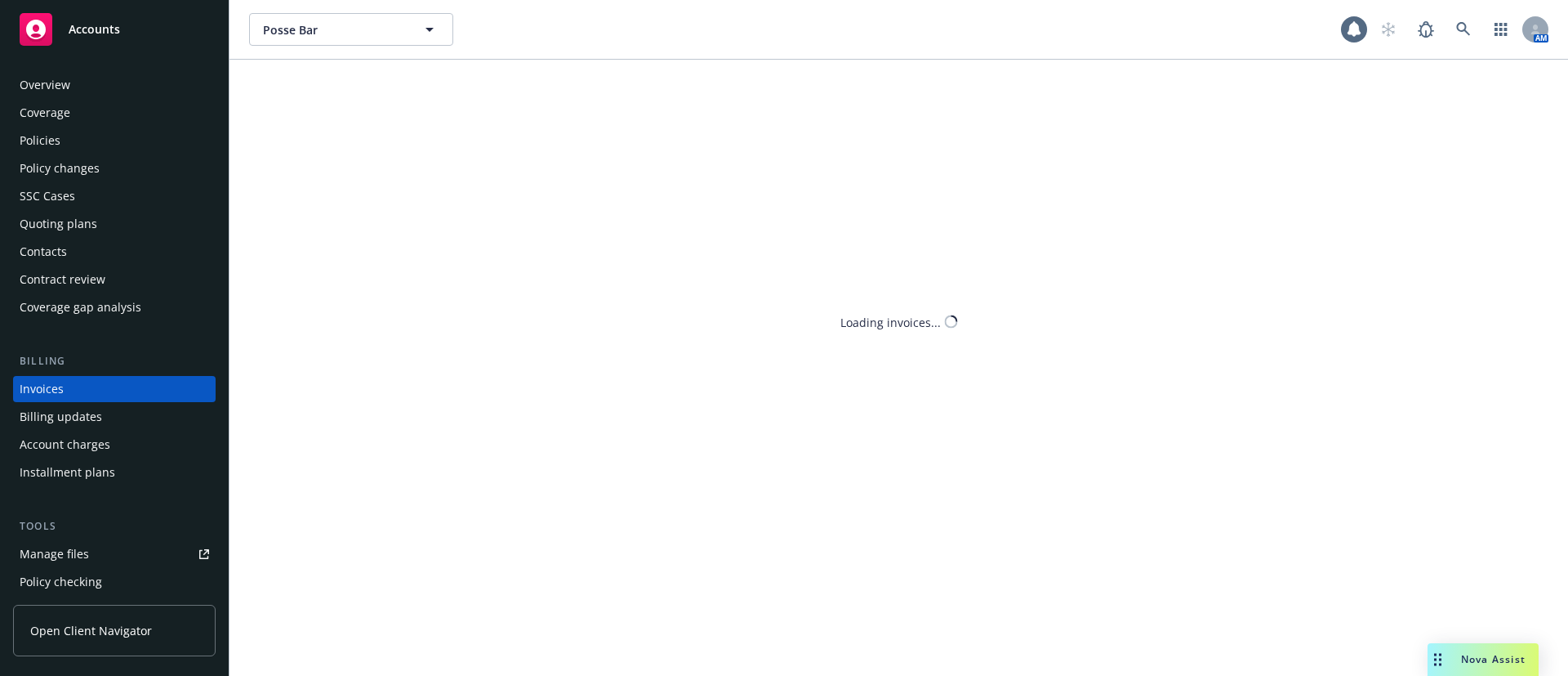
scroll to position [25, 0]
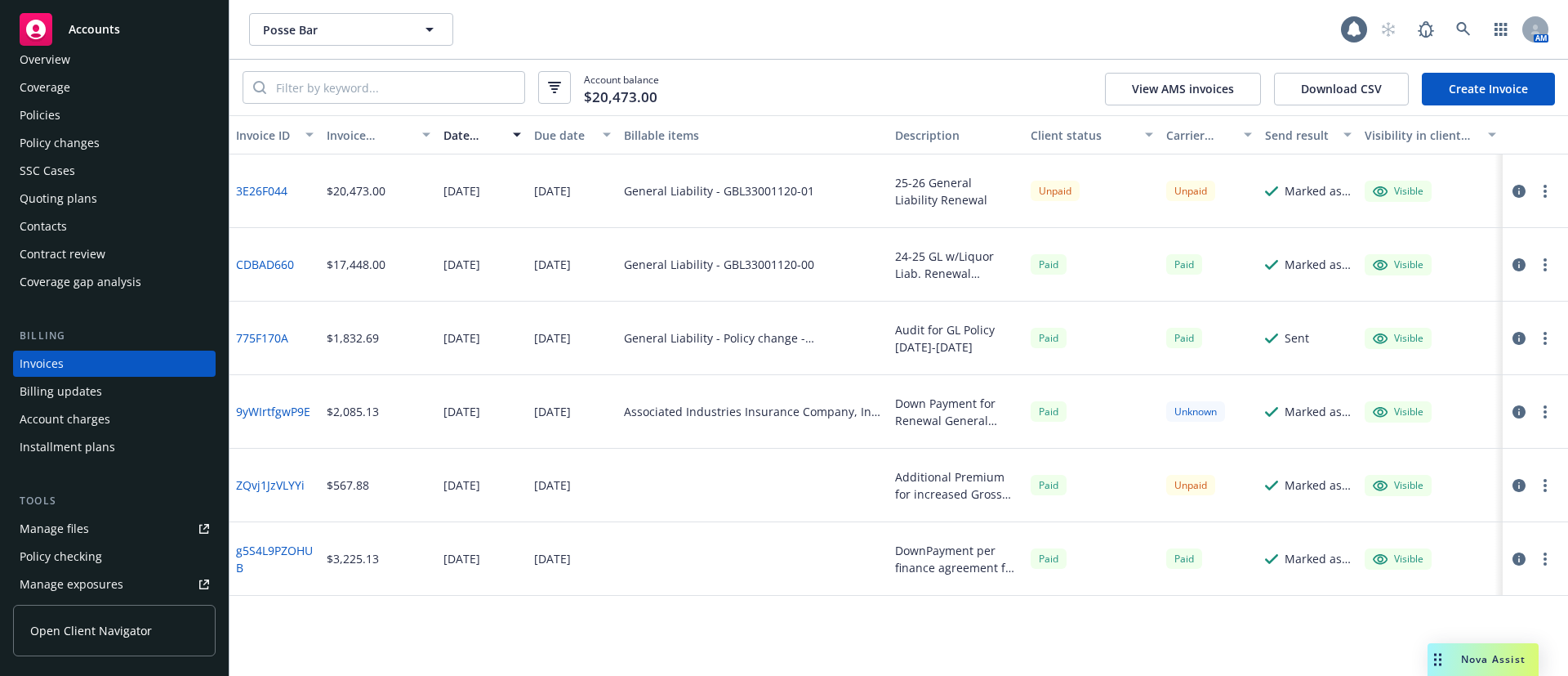
click at [1544, 187] on icon "button" at bounding box center [1545, 192] width 3 height 13
click at [1517, 192] on icon "button" at bounding box center [1519, 192] width 13 height 13
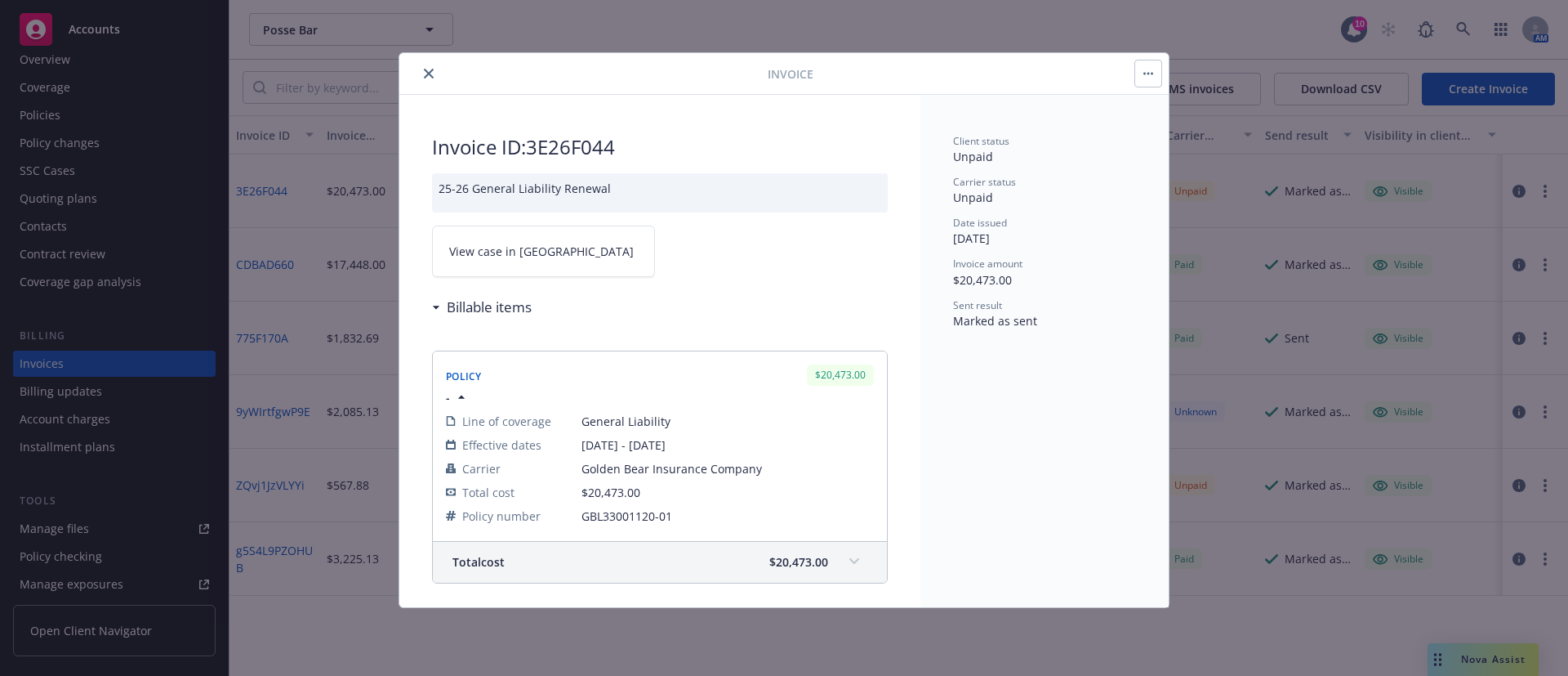
click at [1151, 74] on icon "button" at bounding box center [1148, 74] width 10 height 3
